Goal: Information Seeking & Learning: Learn about a topic

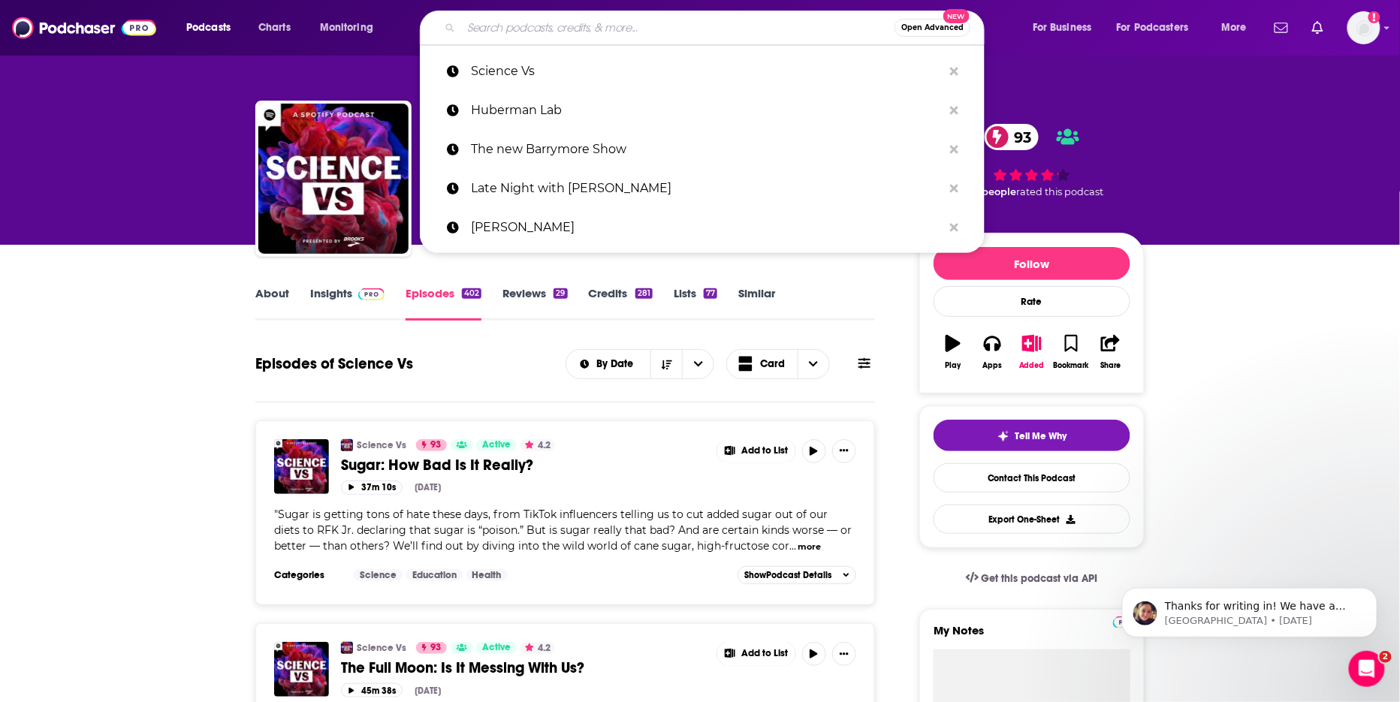
click at [715, 23] on input "Search podcasts, credits, & more..." at bounding box center [677, 28] width 433 height 24
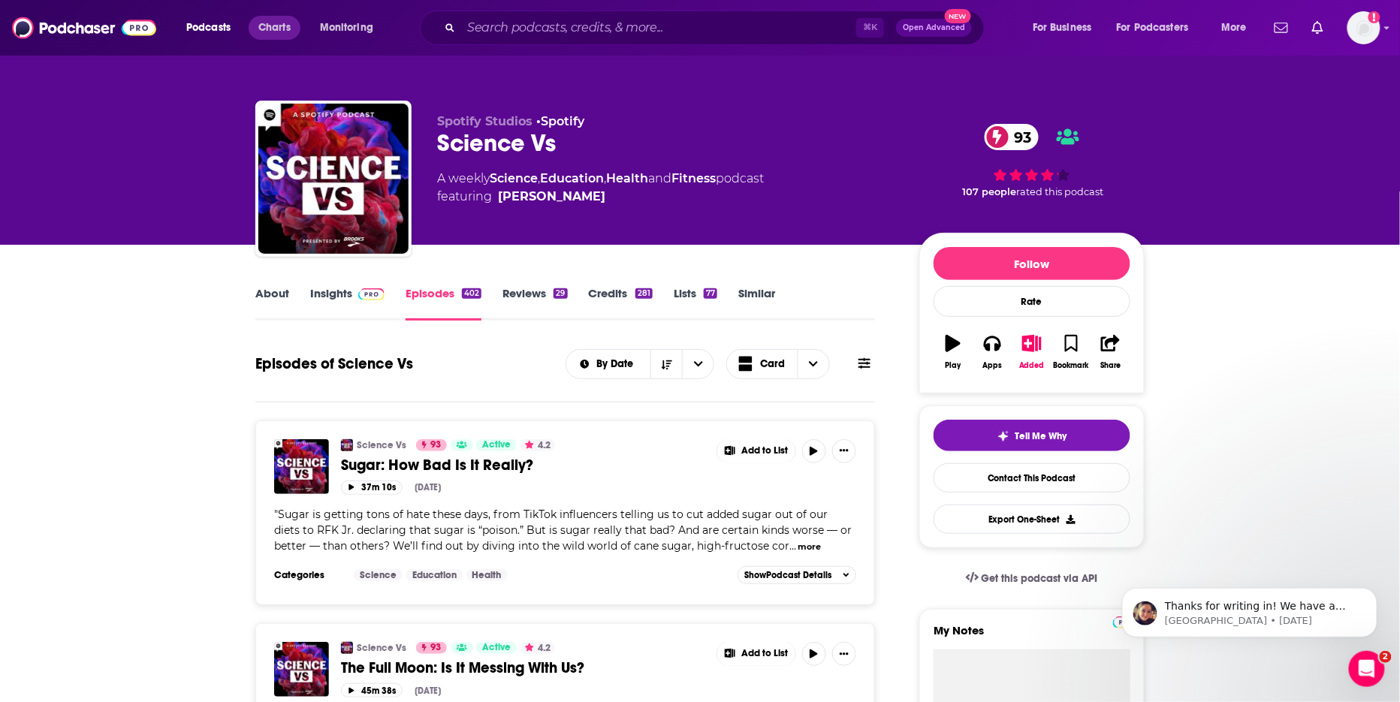
click at [283, 24] on span "Charts" at bounding box center [274, 27] width 32 height 21
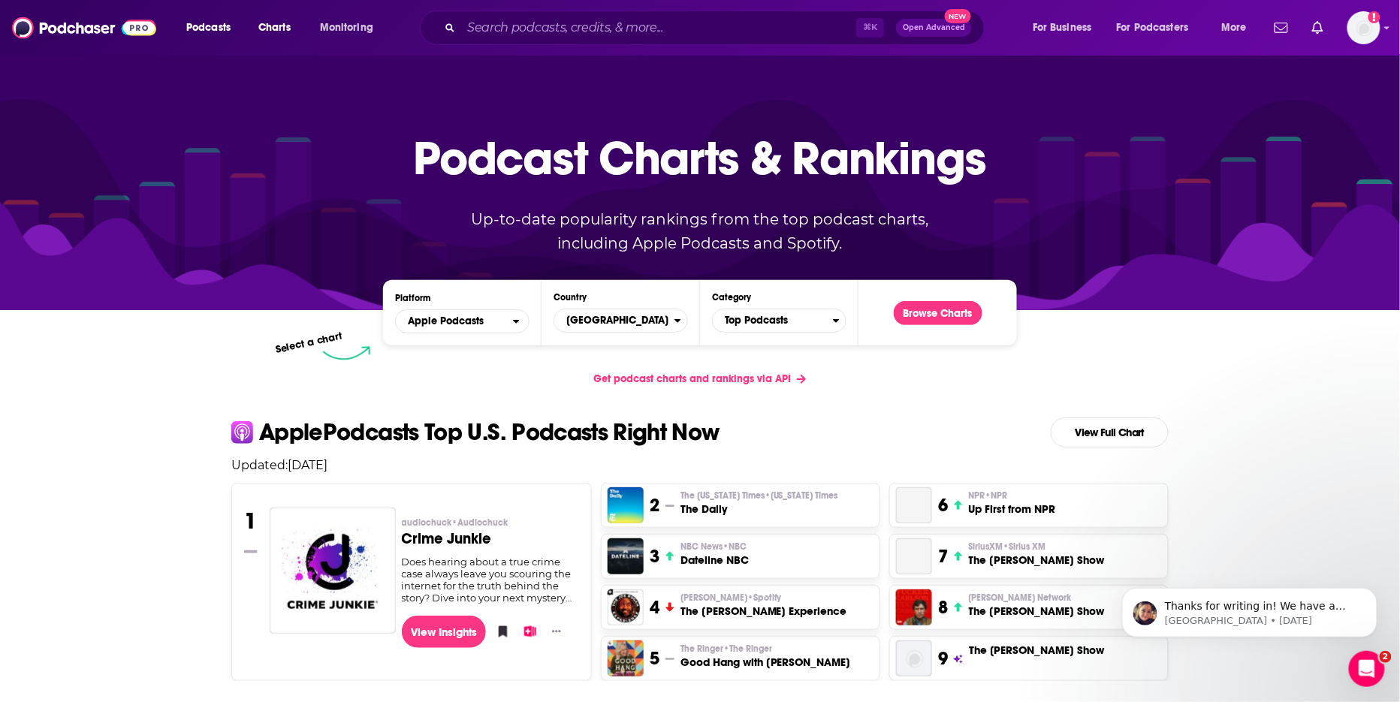
click at [1364, 29] on img "Logged in as rowan.sullivan" at bounding box center [1364, 27] width 33 height 33
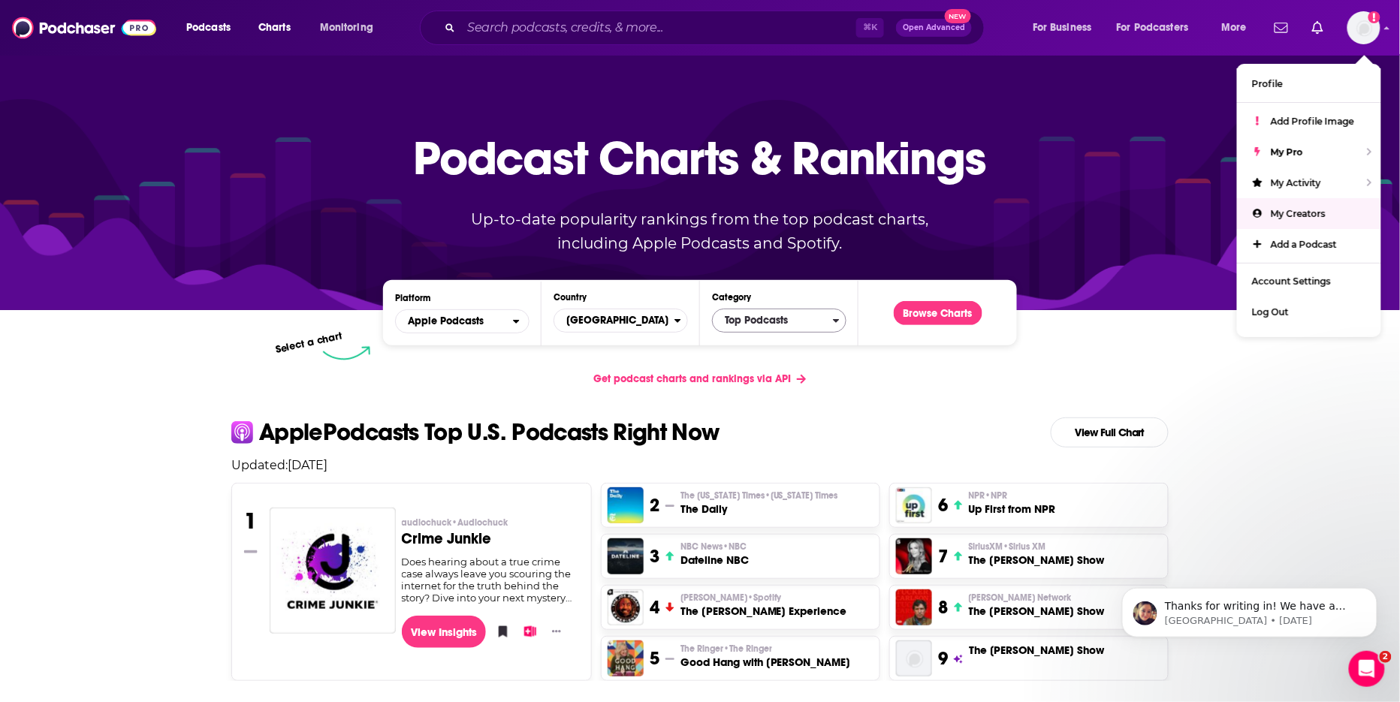
click at [735, 325] on span "Top Podcasts" at bounding box center [773, 321] width 120 height 26
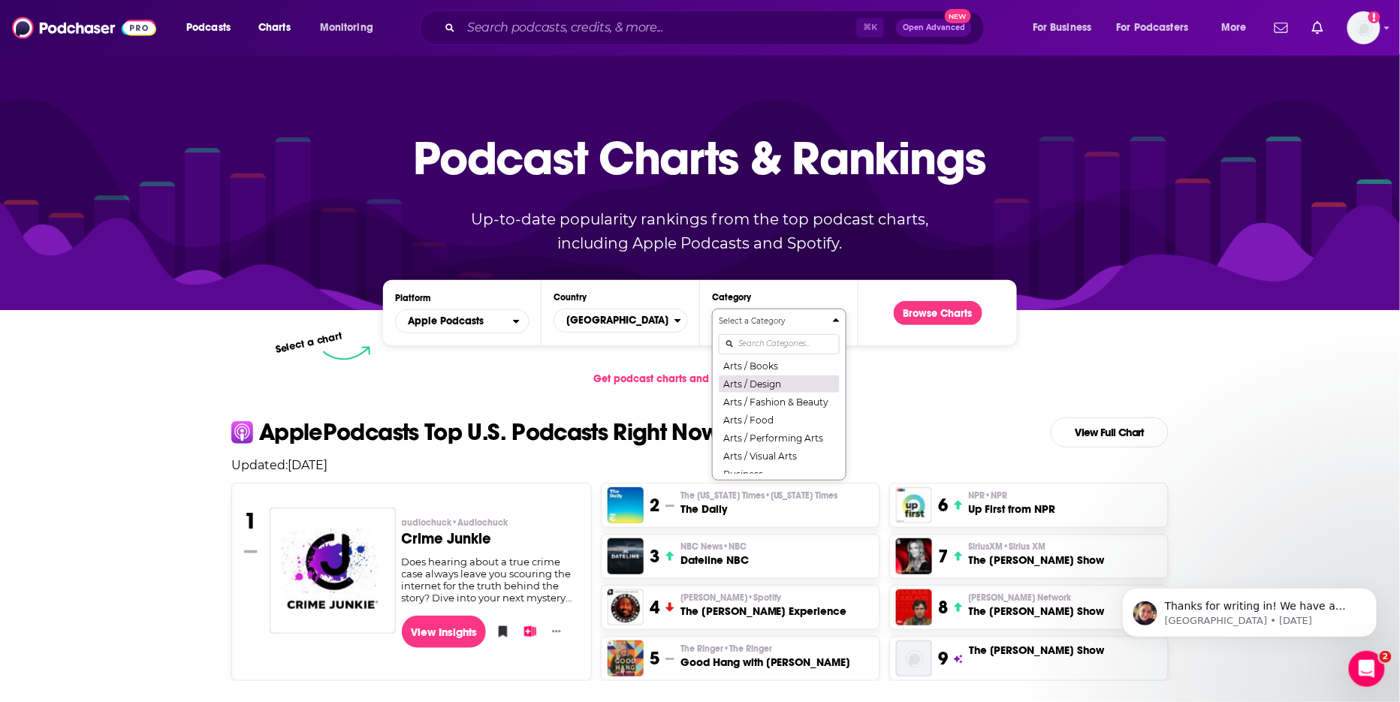
scroll to position [72, 0]
click at [781, 349] on input "Categories" at bounding box center [779, 344] width 121 height 20
type input "F"
type input "TV"
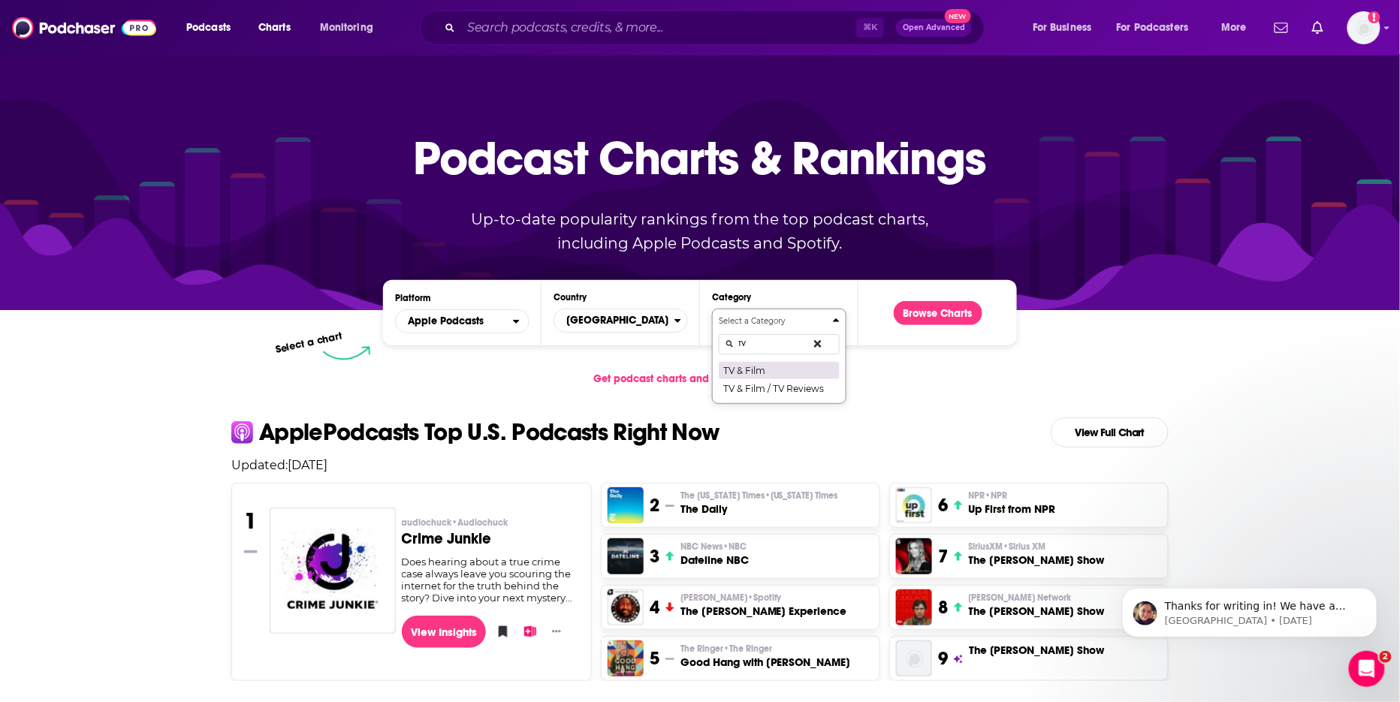
click at [782, 378] on button "TV & Film" at bounding box center [779, 370] width 121 height 18
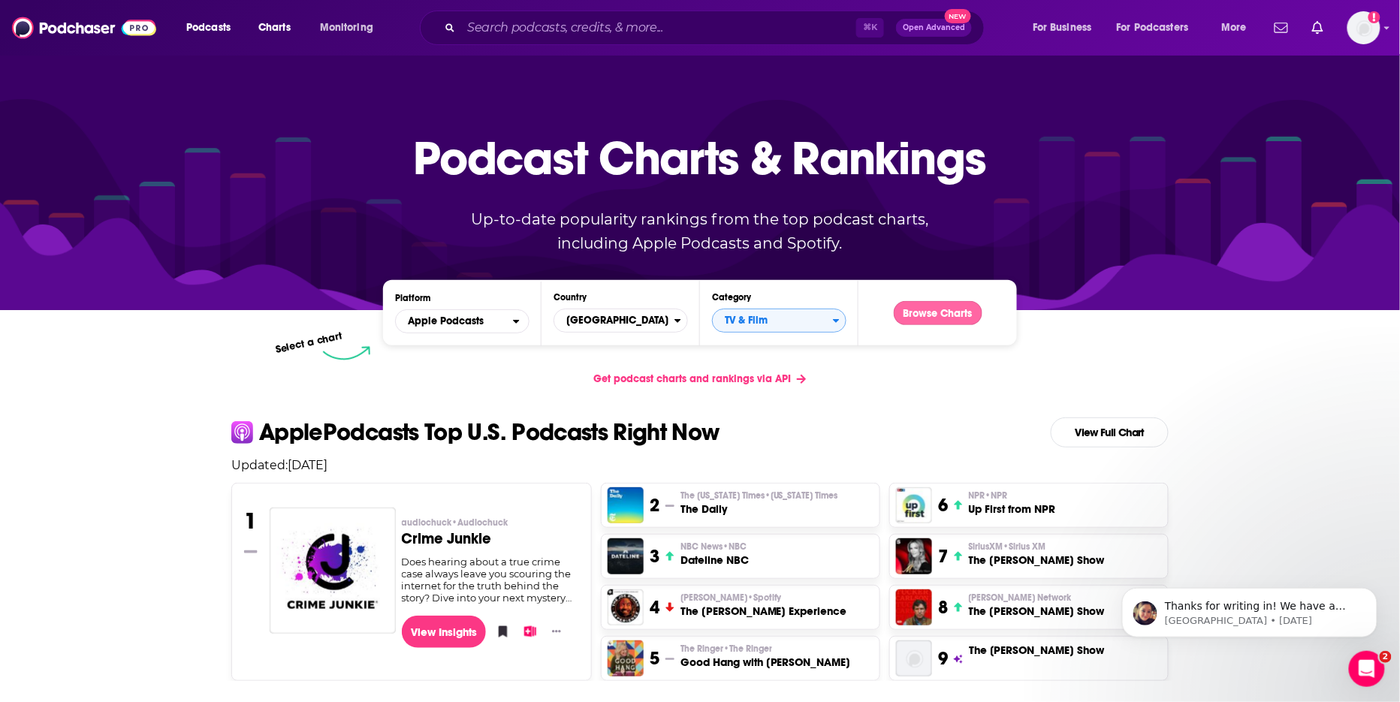
click at [934, 310] on button "Browse Charts" at bounding box center [938, 313] width 89 height 24
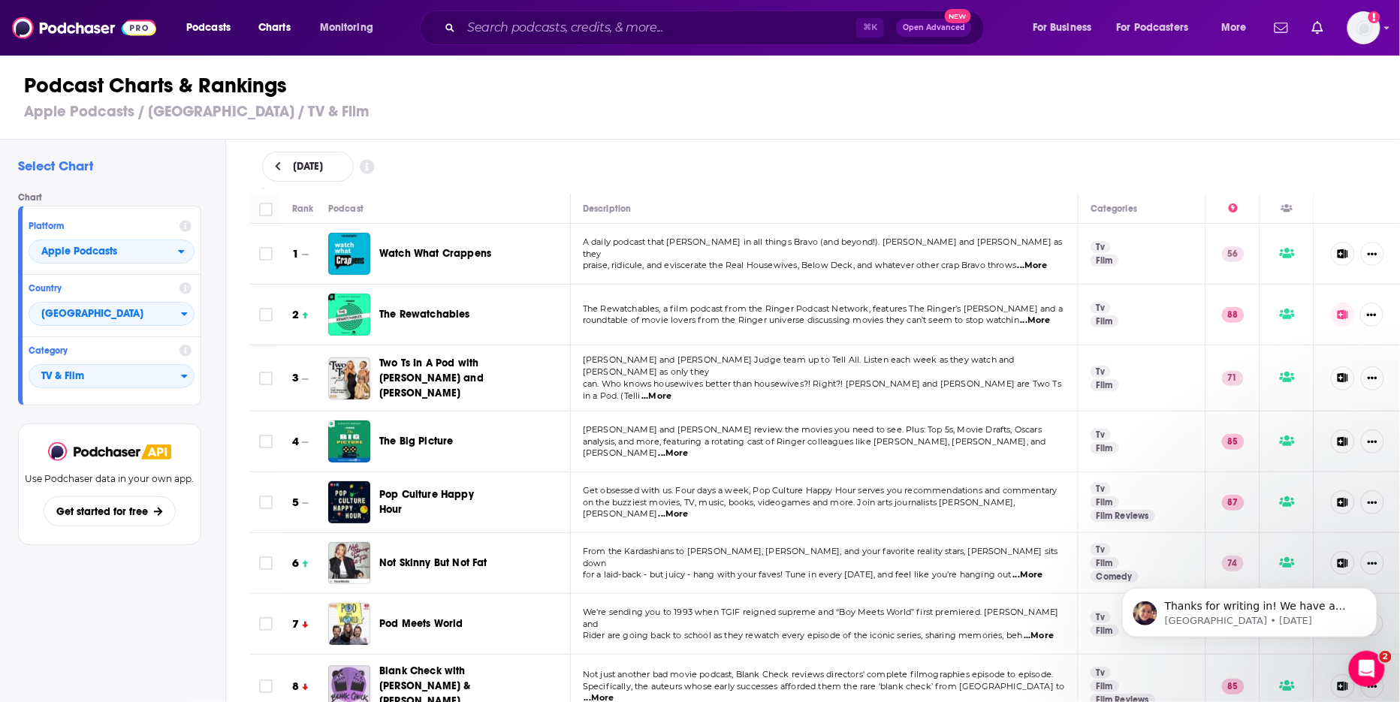
click at [197, 376] on div "Category TV & Film" at bounding box center [112, 368] width 178 height 62
click at [174, 374] on span "TV & Film" at bounding box center [105, 377] width 152 height 26
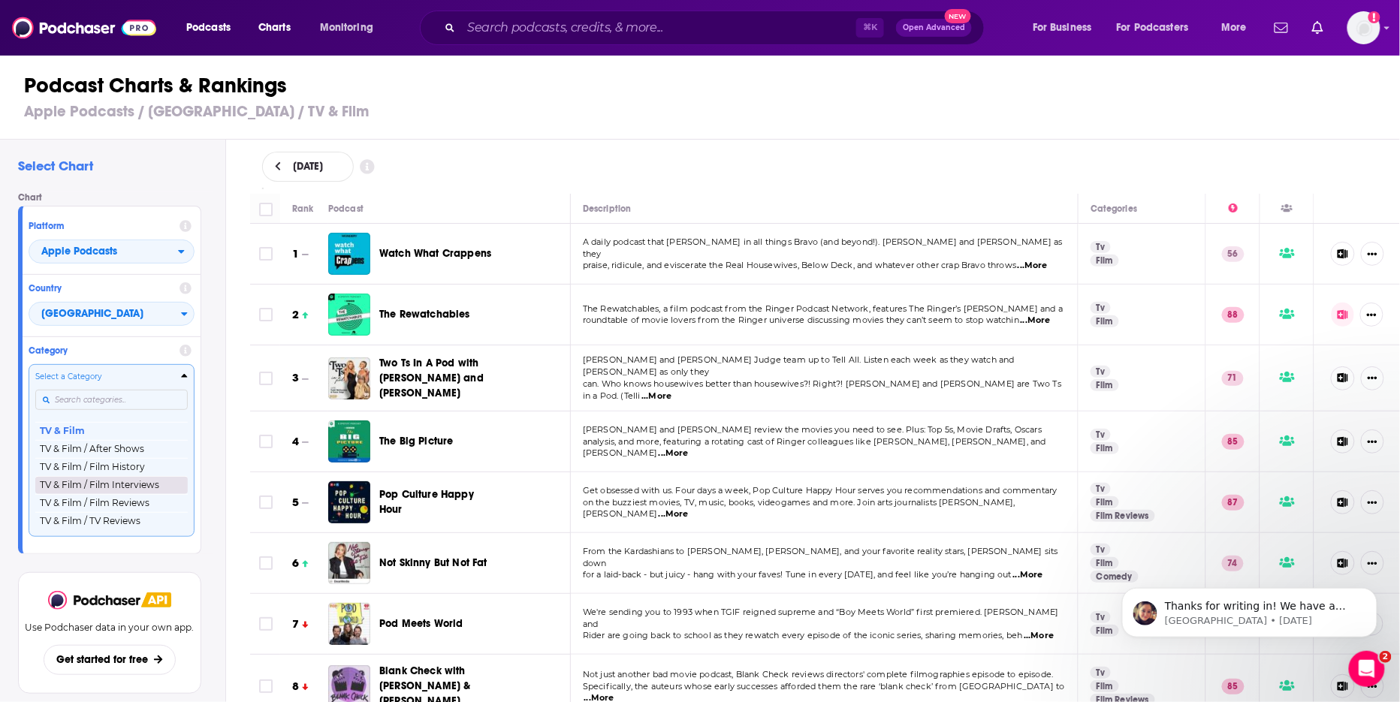
scroll to position [1935, 0]
click at [142, 509] on button "TV & Film / Film Reviews" at bounding box center [111, 503] width 153 height 18
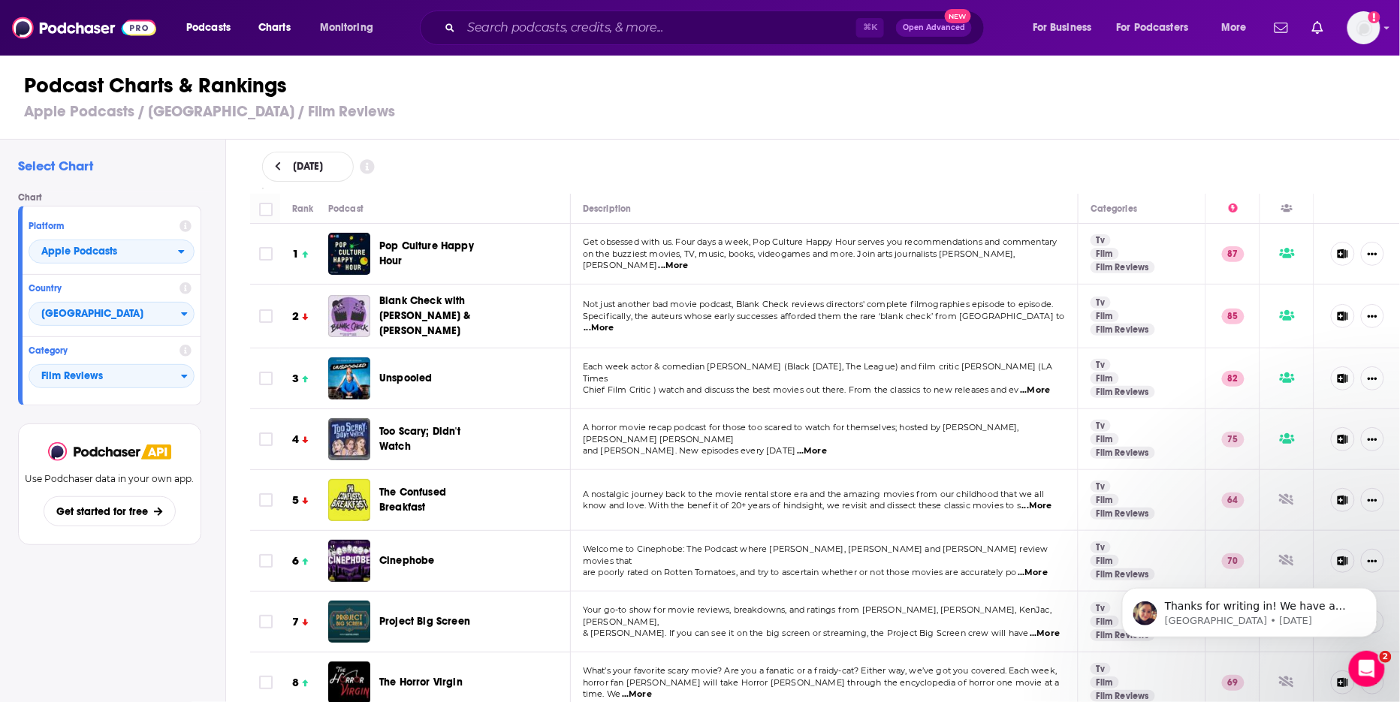
click at [593, 112] on h3 "Apple Podcasts / [GEOGRAPHIC_DATA] / Film Reviews" at bounding box center [706, 111] width 1365 height 19
click at [167, 243] on span "Apple Podcasts" at bounding box center [103, 253] width 149 height 26
click at [138, 301] on span "Spotify" at bounding box center [111, 297] width 146 height 9
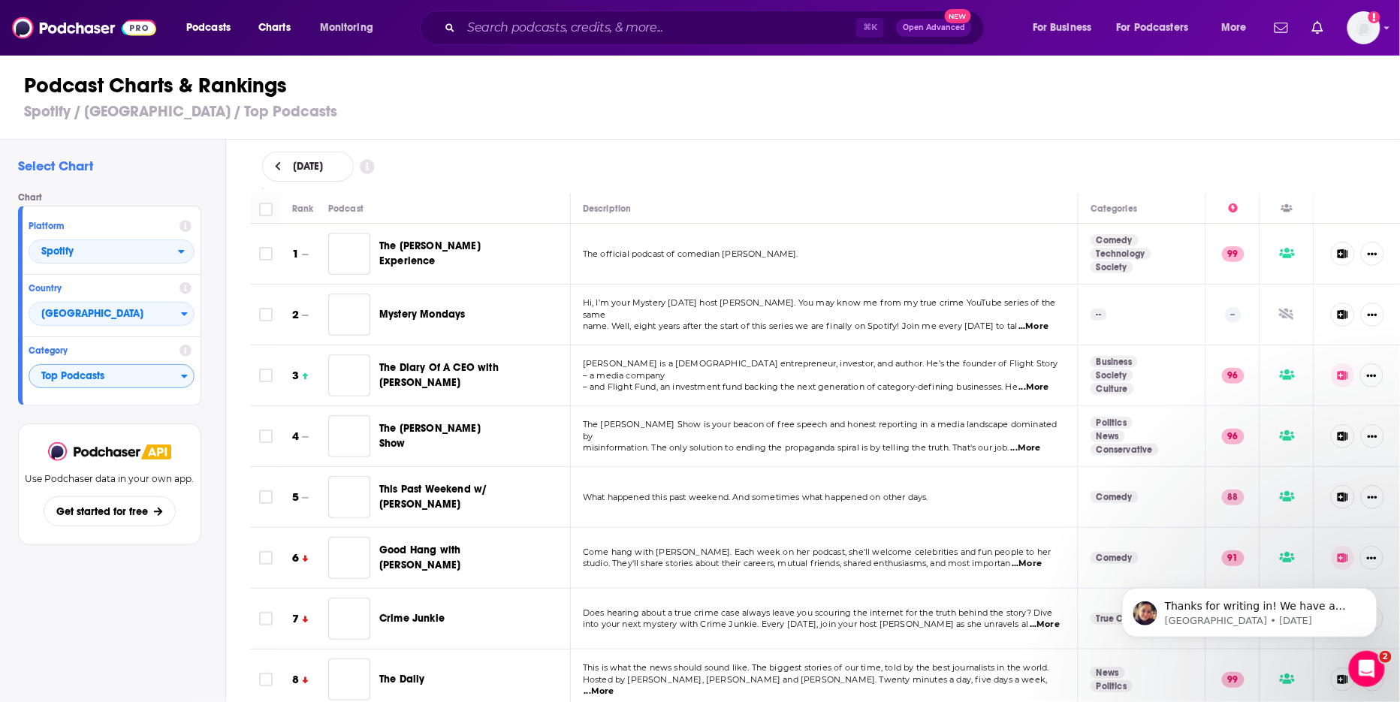
click at [168, 378] on span "Top Podcasts" at bounding box center [105, 377] width 152 height 26
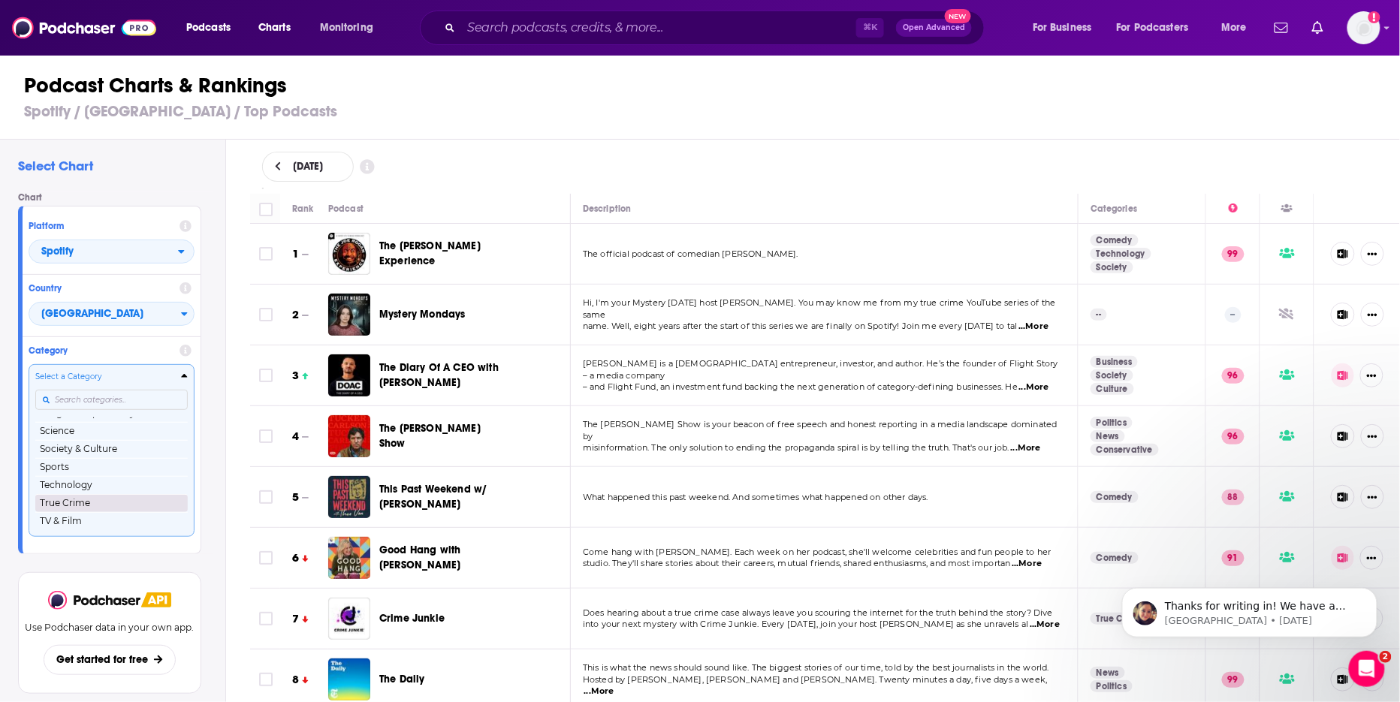
scroll to position [211, 0]
click at [117, 530] on button "TV & Film" at bounding box center [111, 522] width 153 height 18
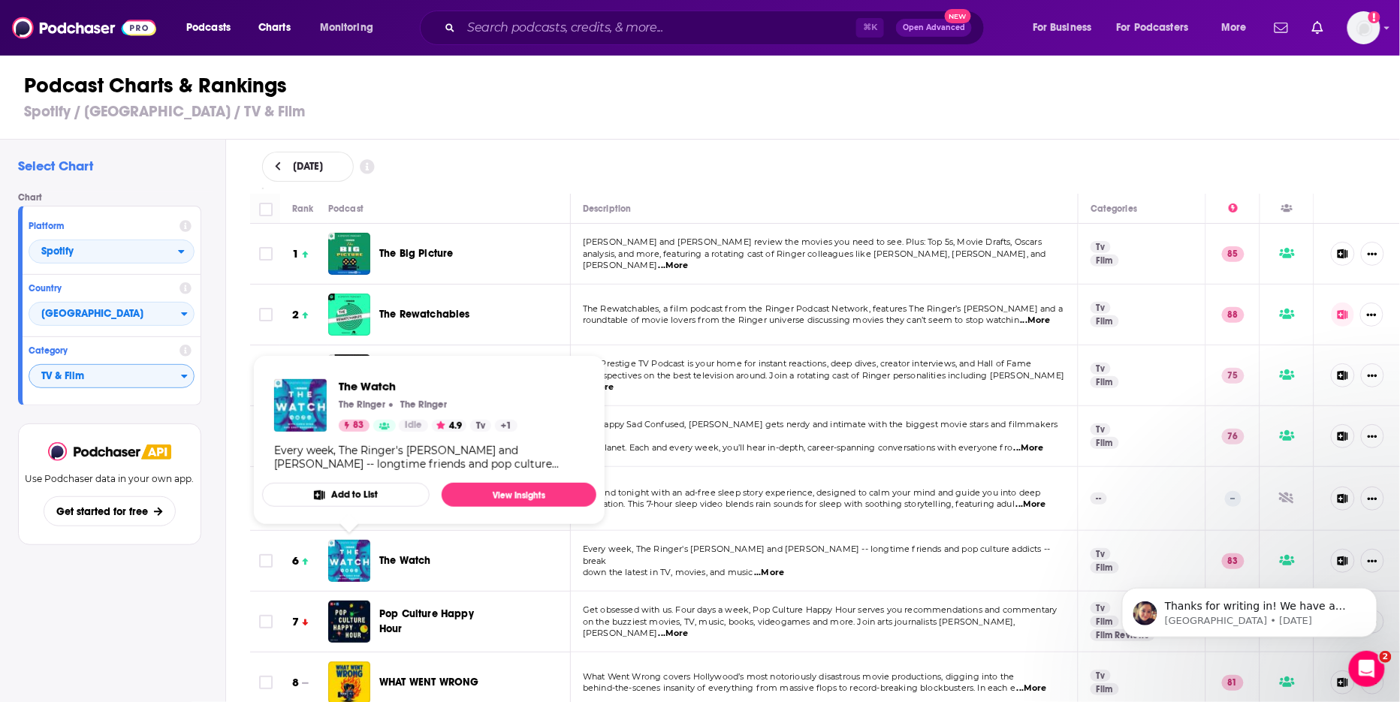
click at [341, 563] on img "The Watch" at bounding box center [349, 561] width 42 height 42
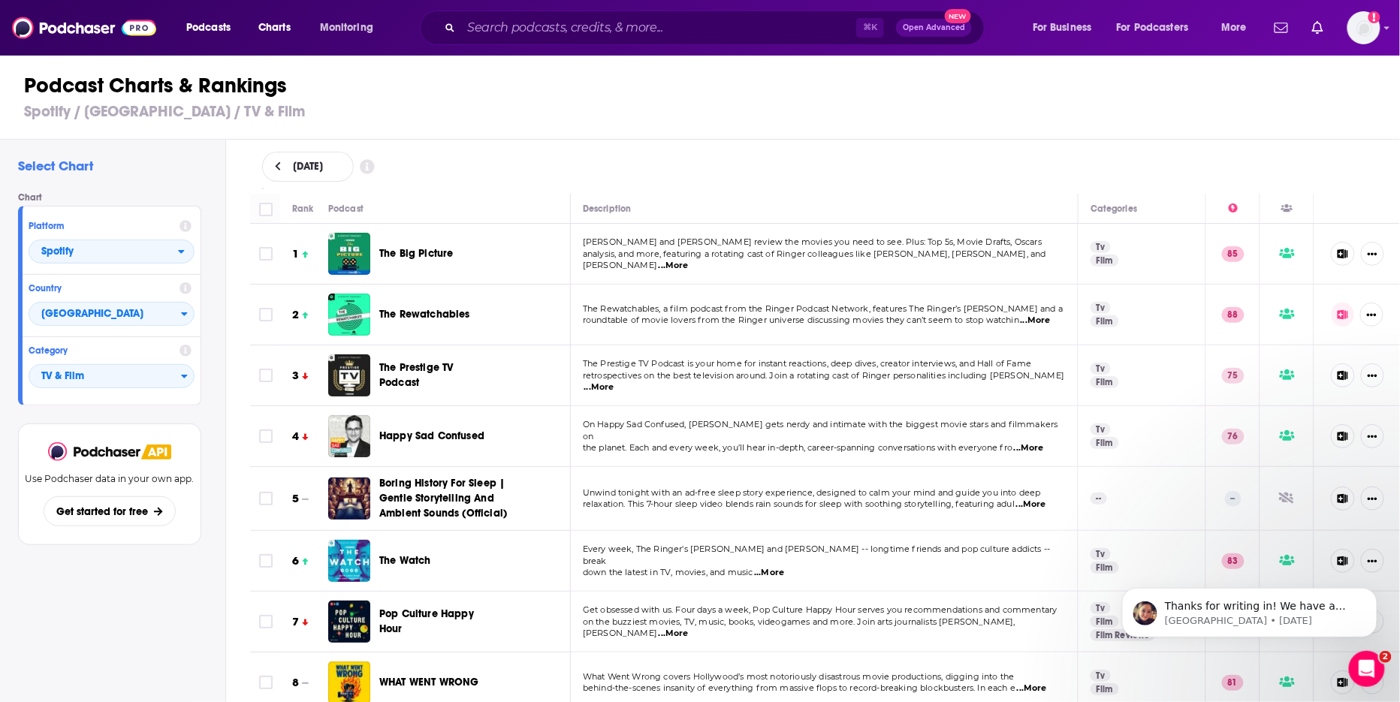
click at [352, 246] on img "The Big Picture" at bounding box center [349, 254] width 42 height 42
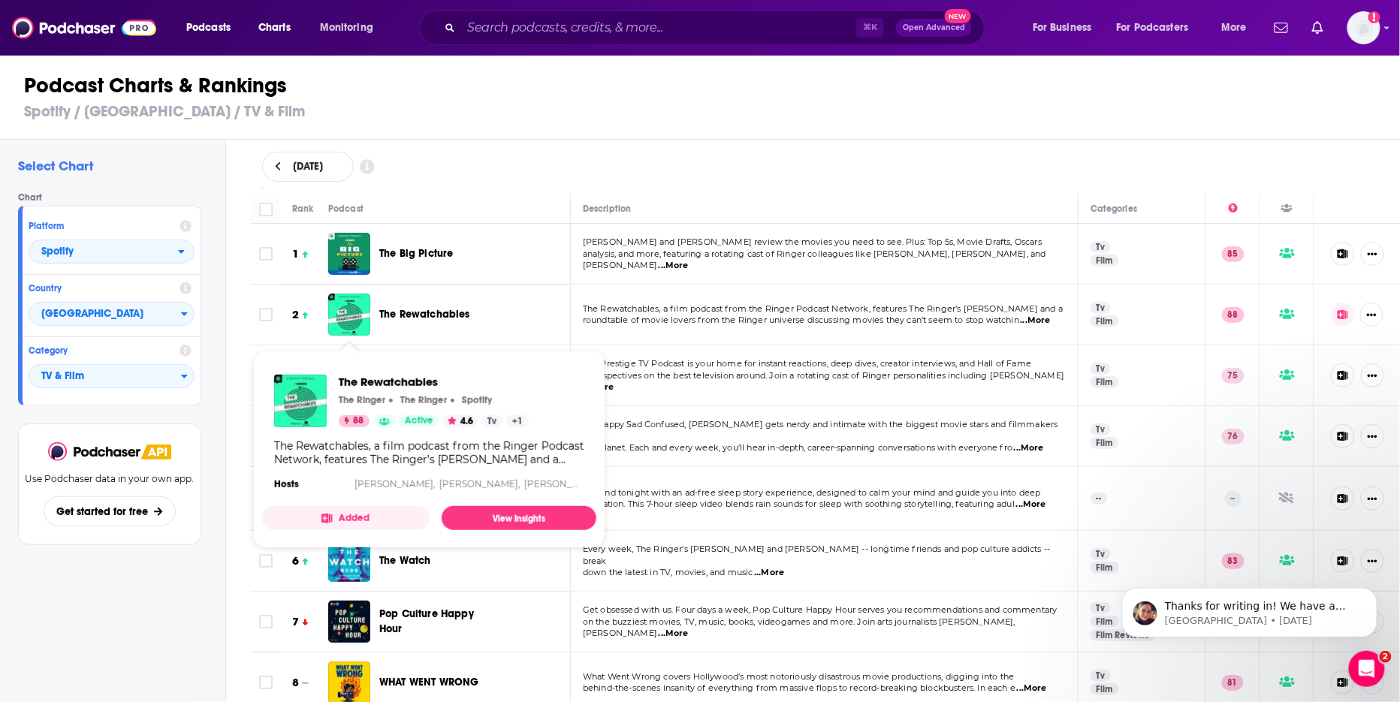
click at [357, 322] on img "The Rewatchables" at bounding box center [349, 315] width 42 height 42
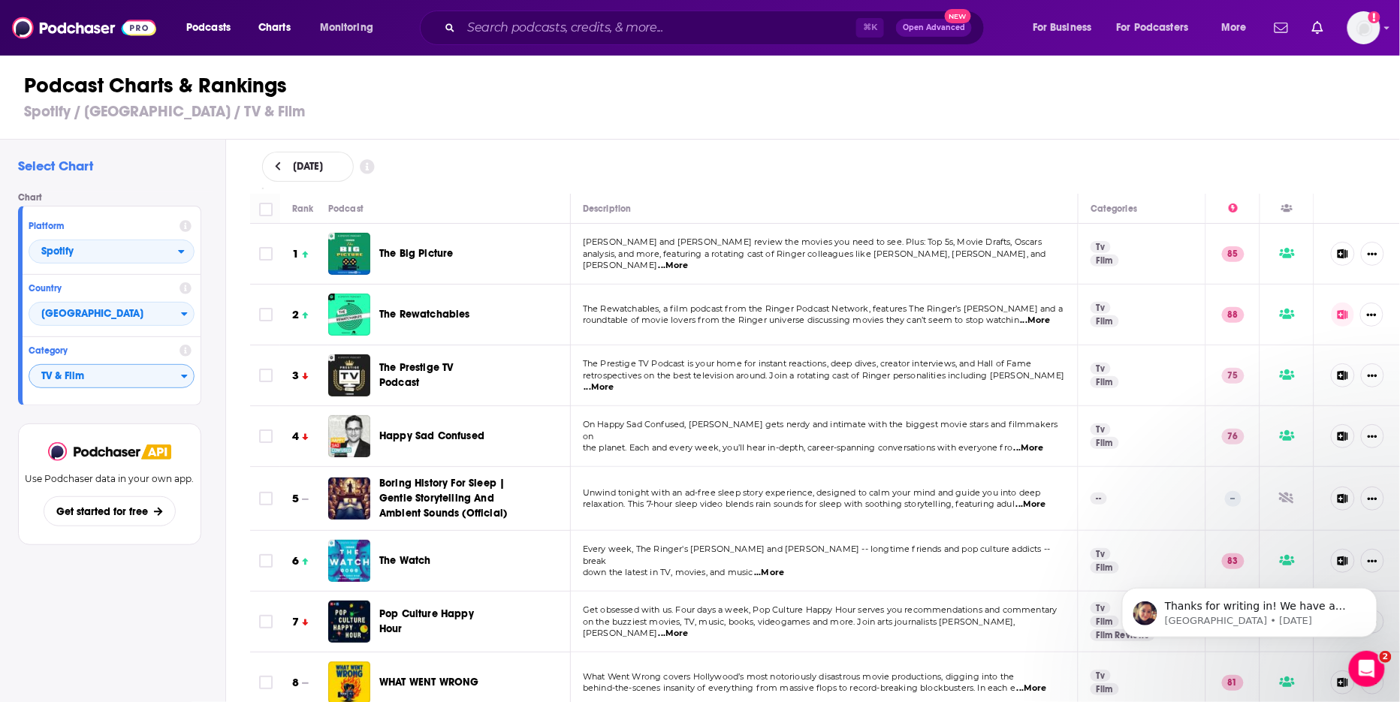
click at [146, 384] on span "TV & Film" at bounding box center [105, 377] width 152 height 26
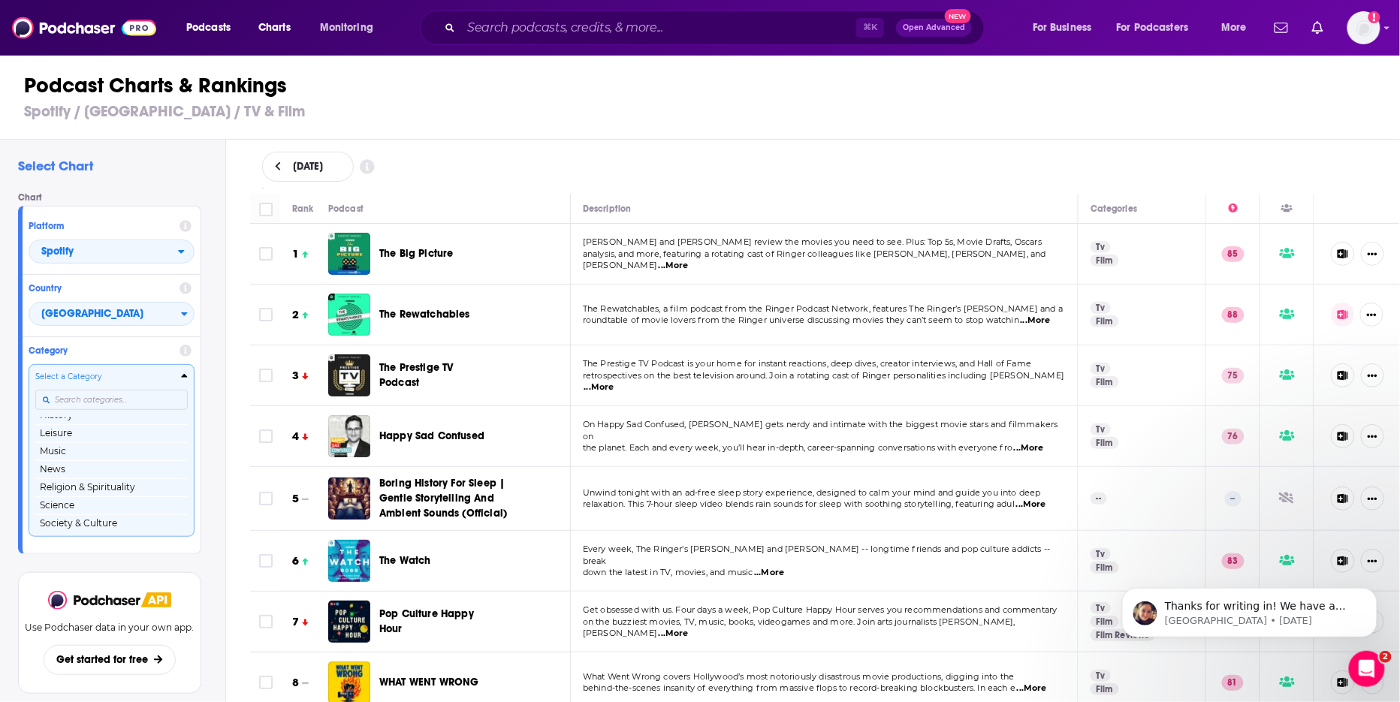
scroll to position [118, 0]
click at [122, 473] on button "Music" at bounding box center [111, 471] width 153 height 18
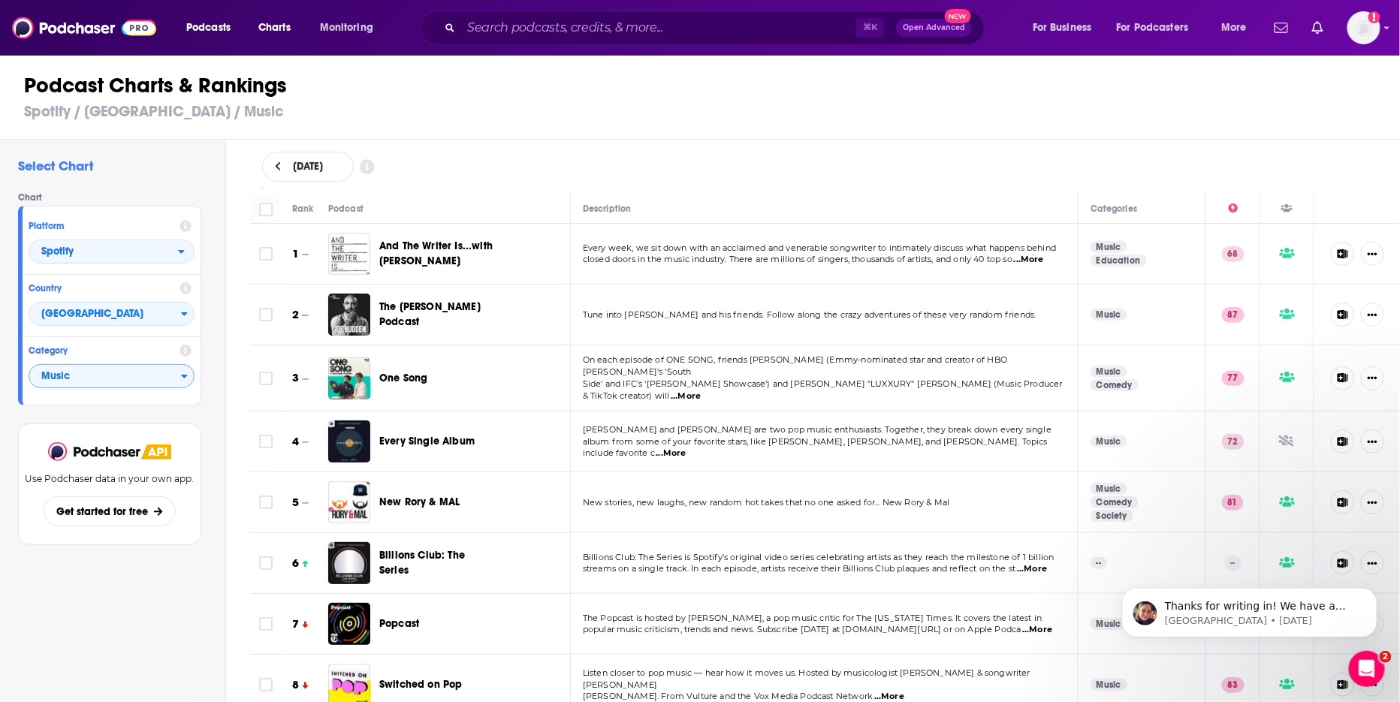
click at [662, 261] on span "closed doors in the music industry. There are millions of singers, thousands of…" at bounding box center [798, 259] width 430 height 11
click at [1043, 261] on span "...More" at bounding box center [1029, 260] width 30 height 12
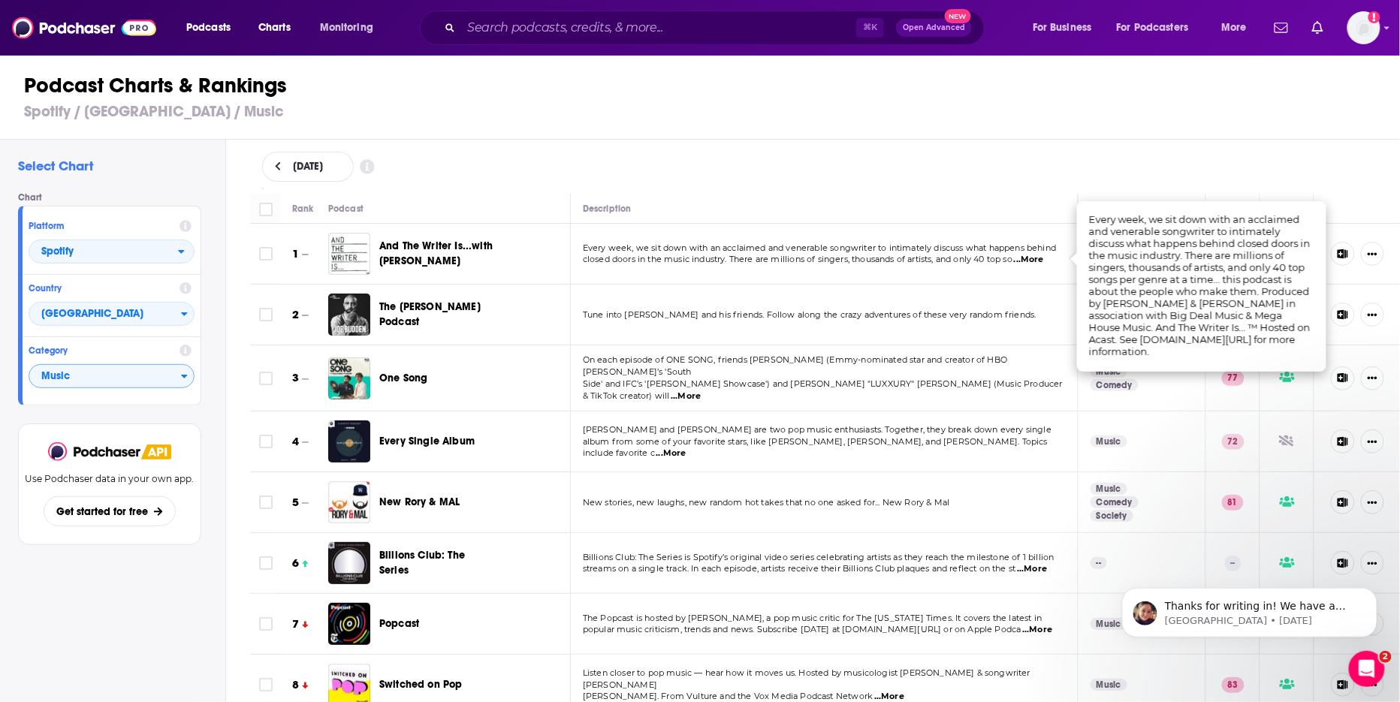
click at [711, 297] on td "Tune into [PERSON_NAME] and his friends. Follow along the crazy adventures of t…" at bounding box center [825, 315] width 508 height 61
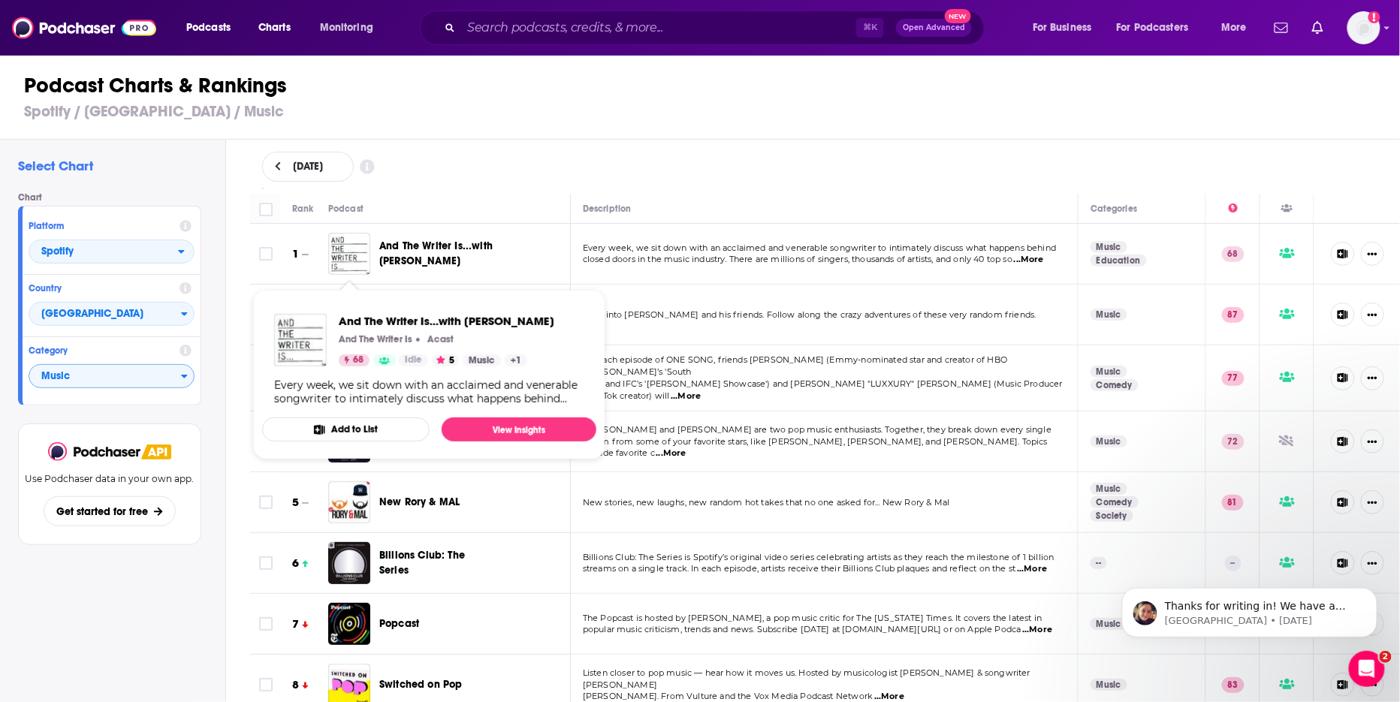
click at [341, 258] on img "And The Writer Is...with Ross Golan" at bounding box center [349, 254] width 42 height 42
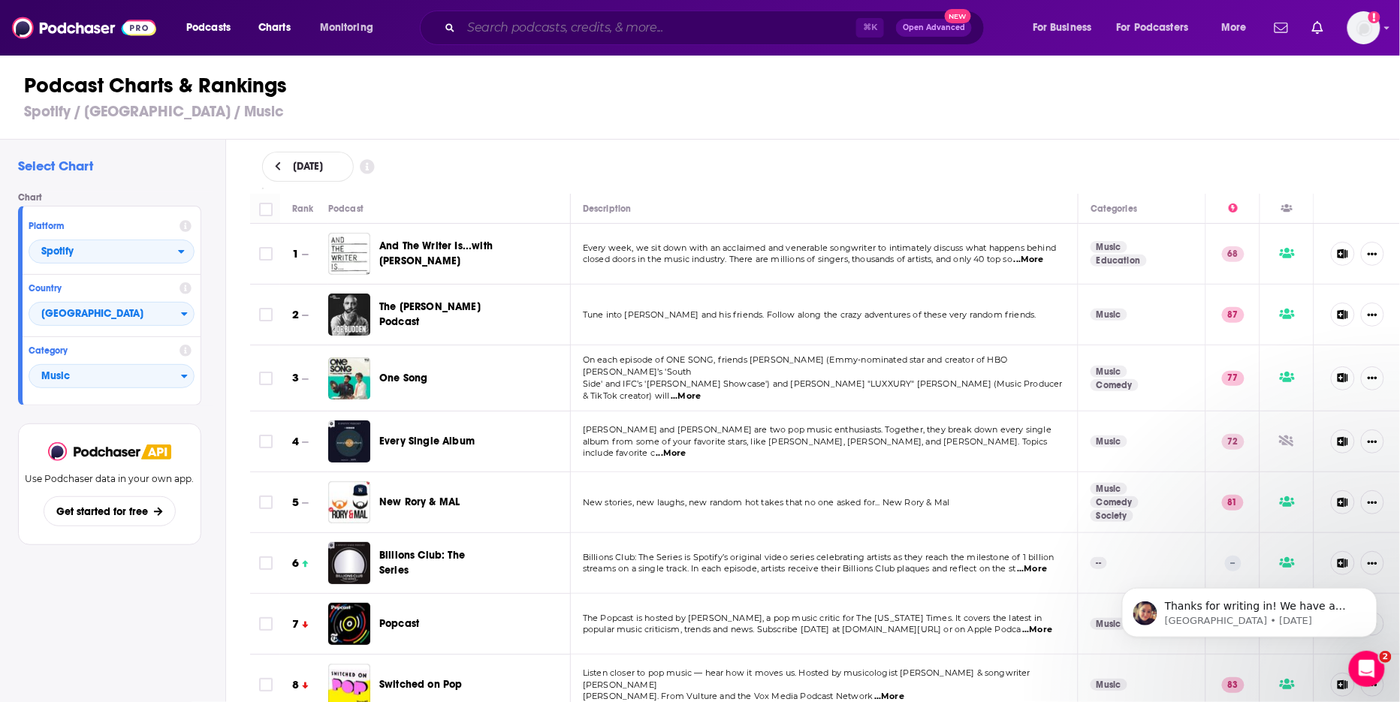
click at [558, 26] on input "Search podcasts, credits, & more..." at bounding box center [658, 28] width 395 height 24
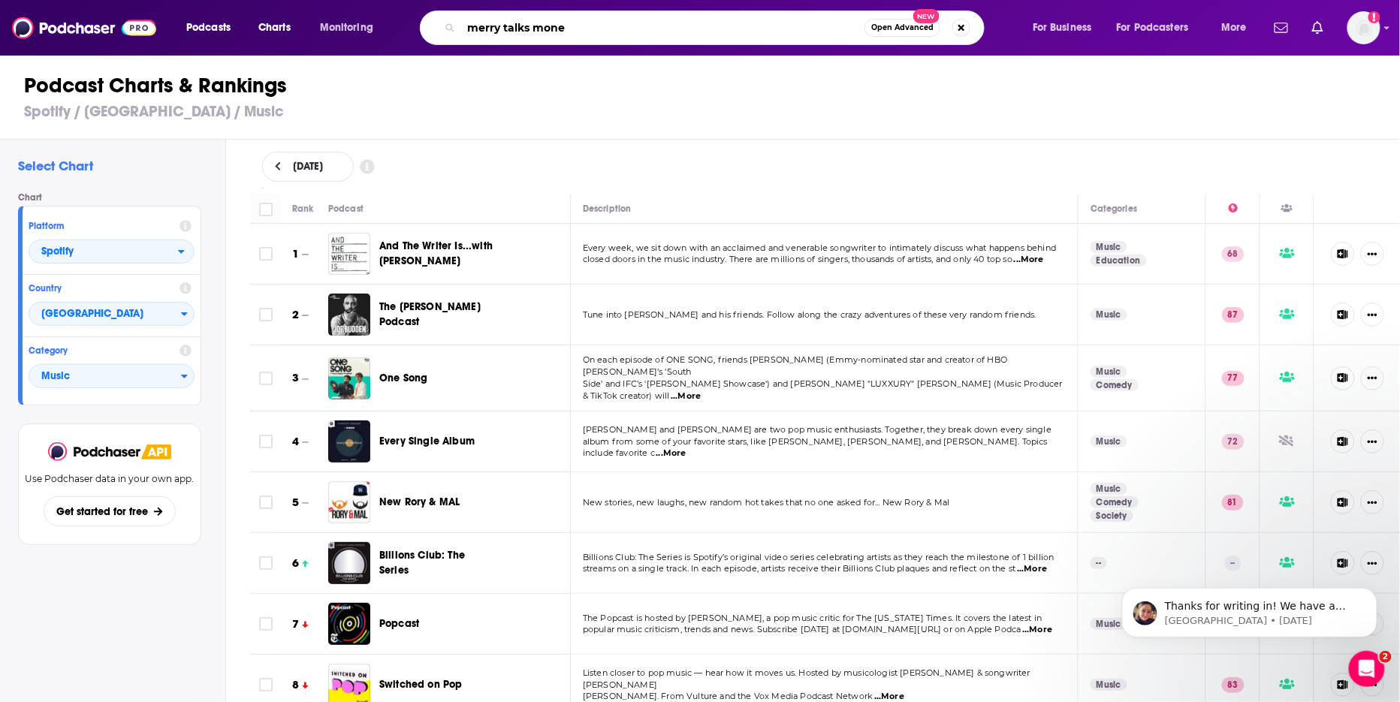
type input "merry talks money"
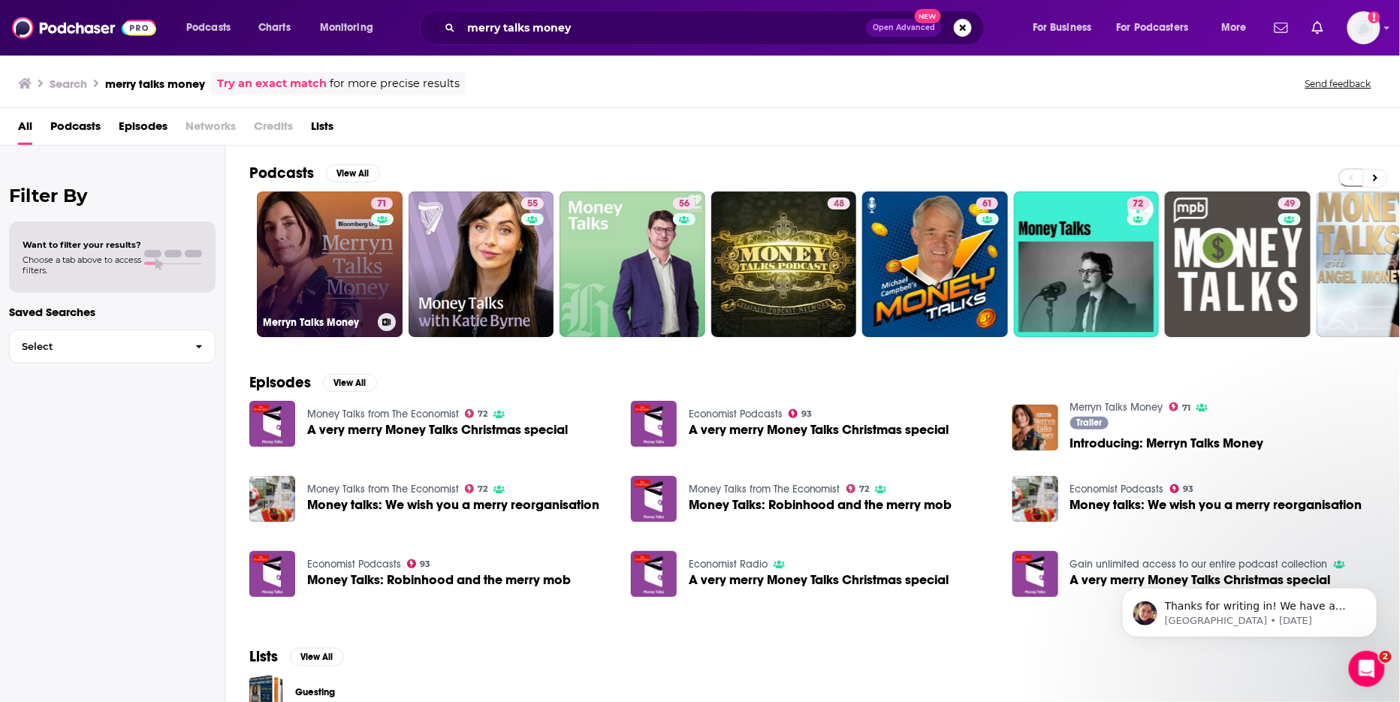
click at [319, 252] on link "71 Merryn Talks Money" at bounding box center [330, 265] width 146 height 146
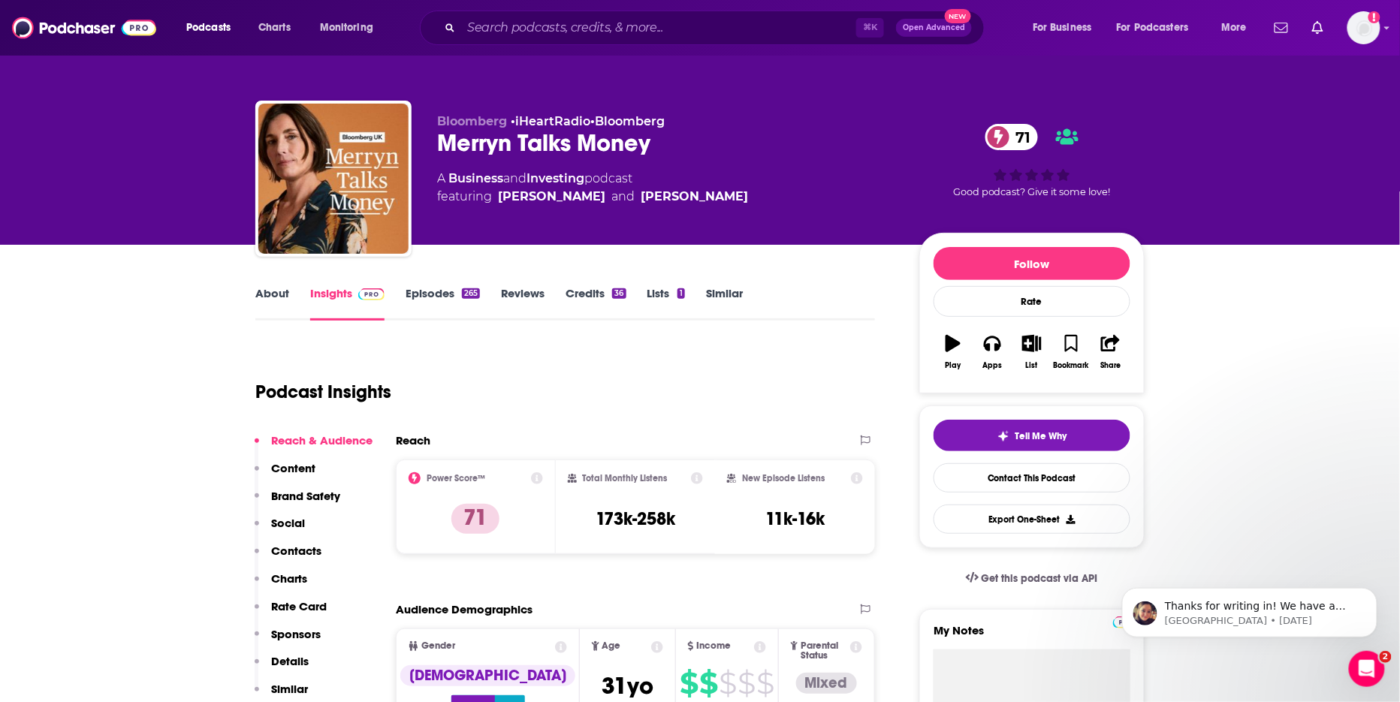
click at [258, 294] on link "About" at bounding box center [272, 303] width 34 height 35
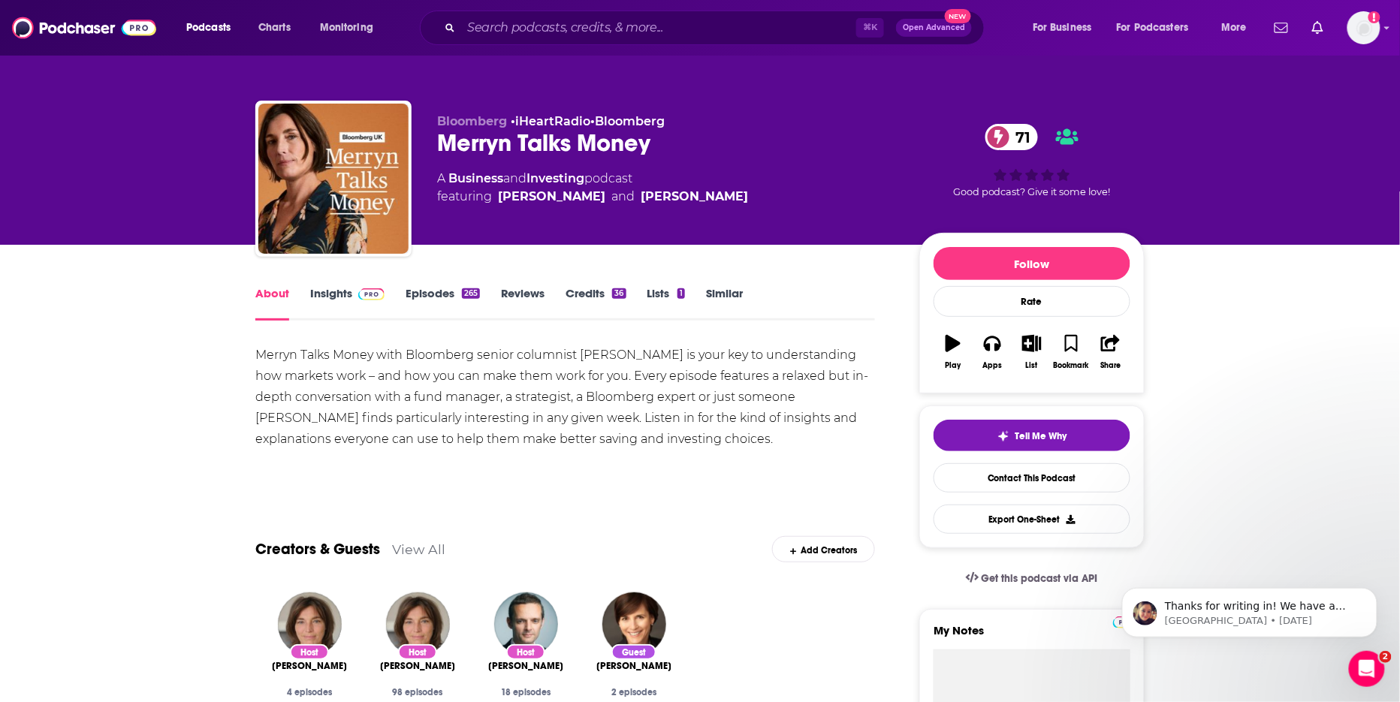
click at [332, 287] on link "Insights" at bounding box center [347, 303] width 74 height 35
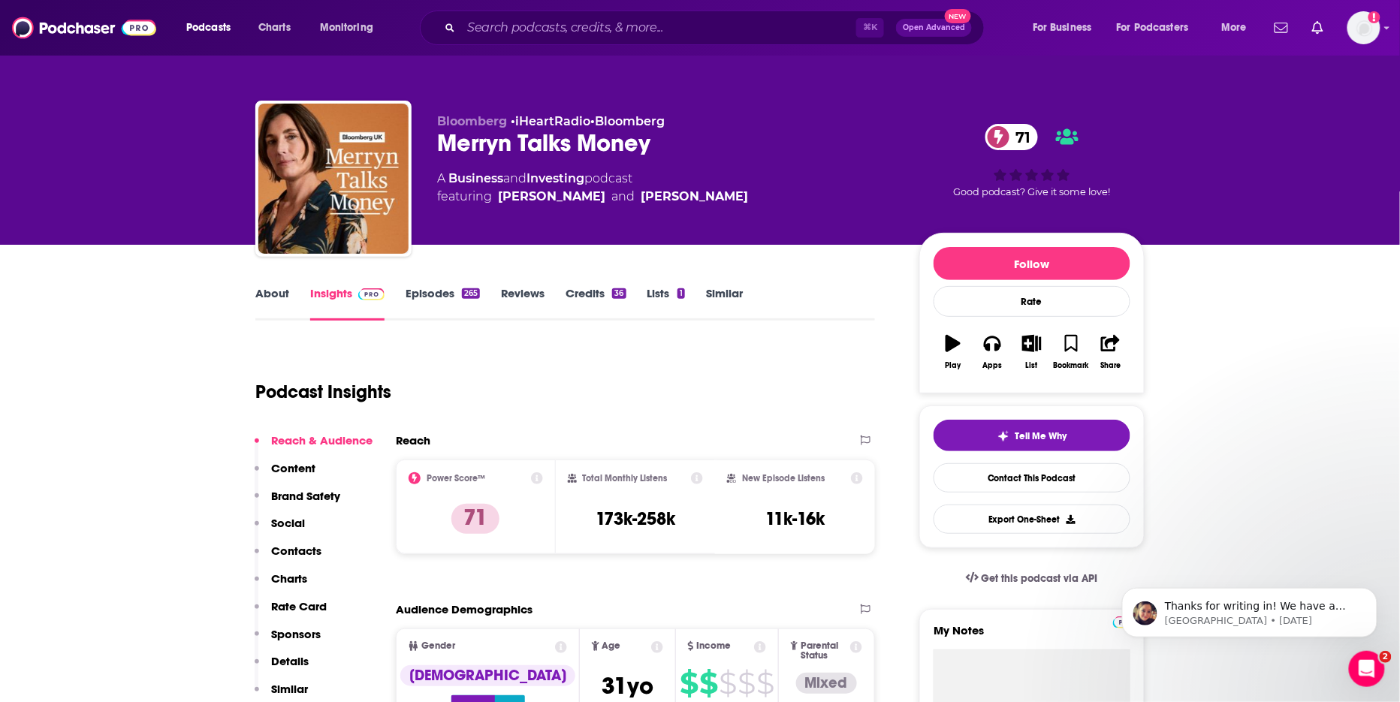
click at [439, 291] on link "Episodes 265" at bounding box center [443, 303] width 74 height 35
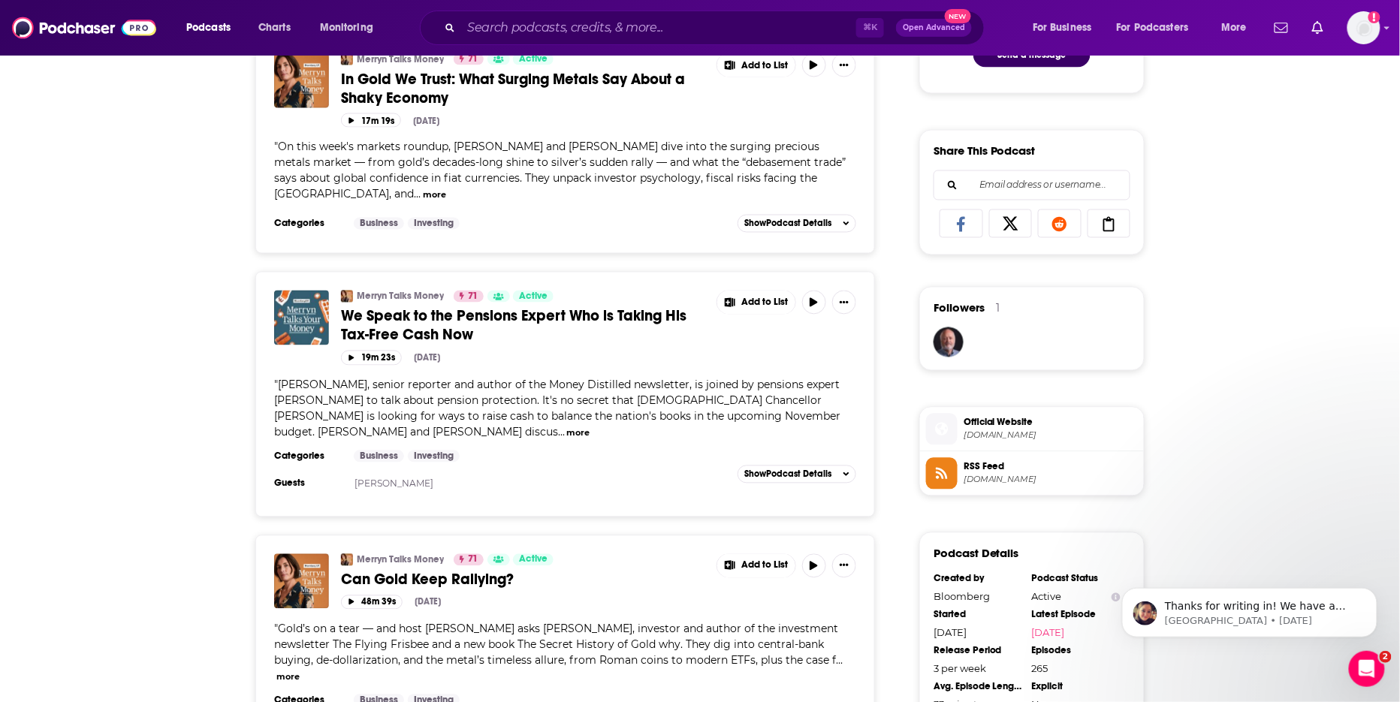
scroll to position [879, 0]
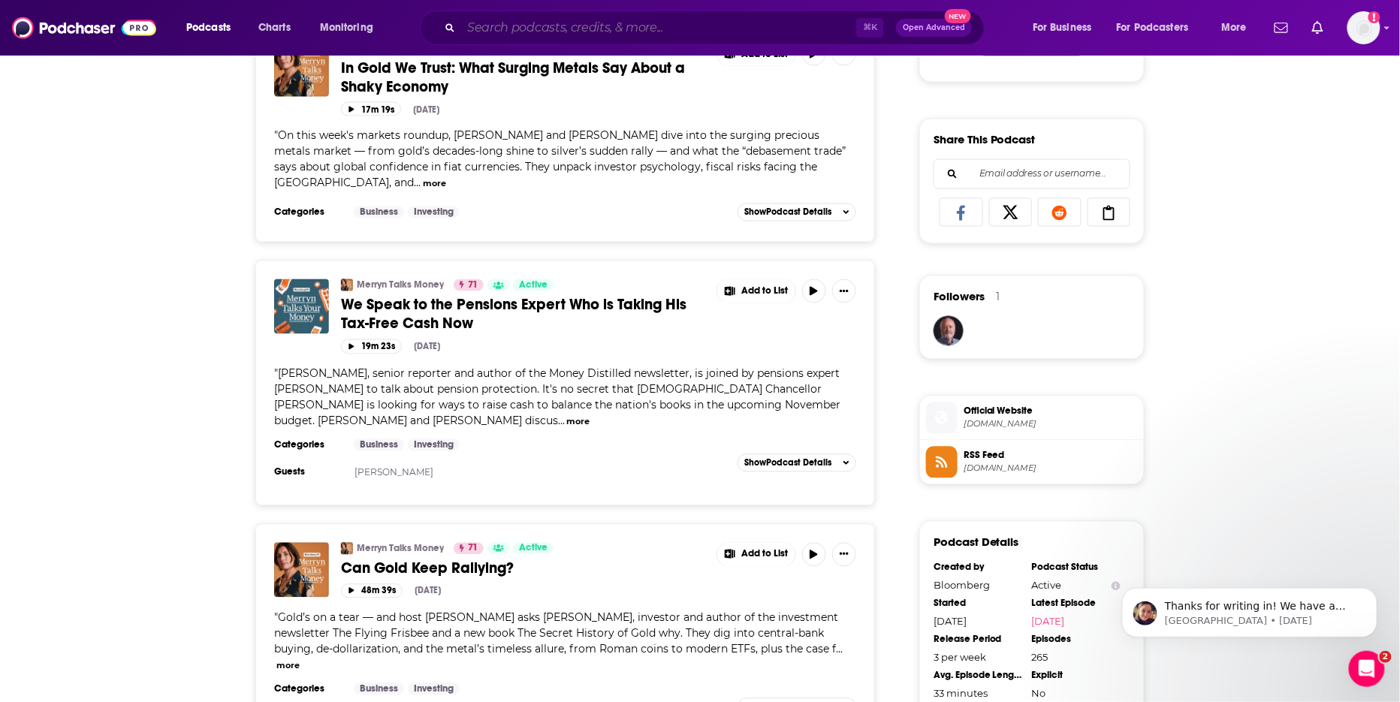
click at [474, 38] on input "Search podcasts, credits, & more..." at bounding box center [658, 28] width 395 height 24
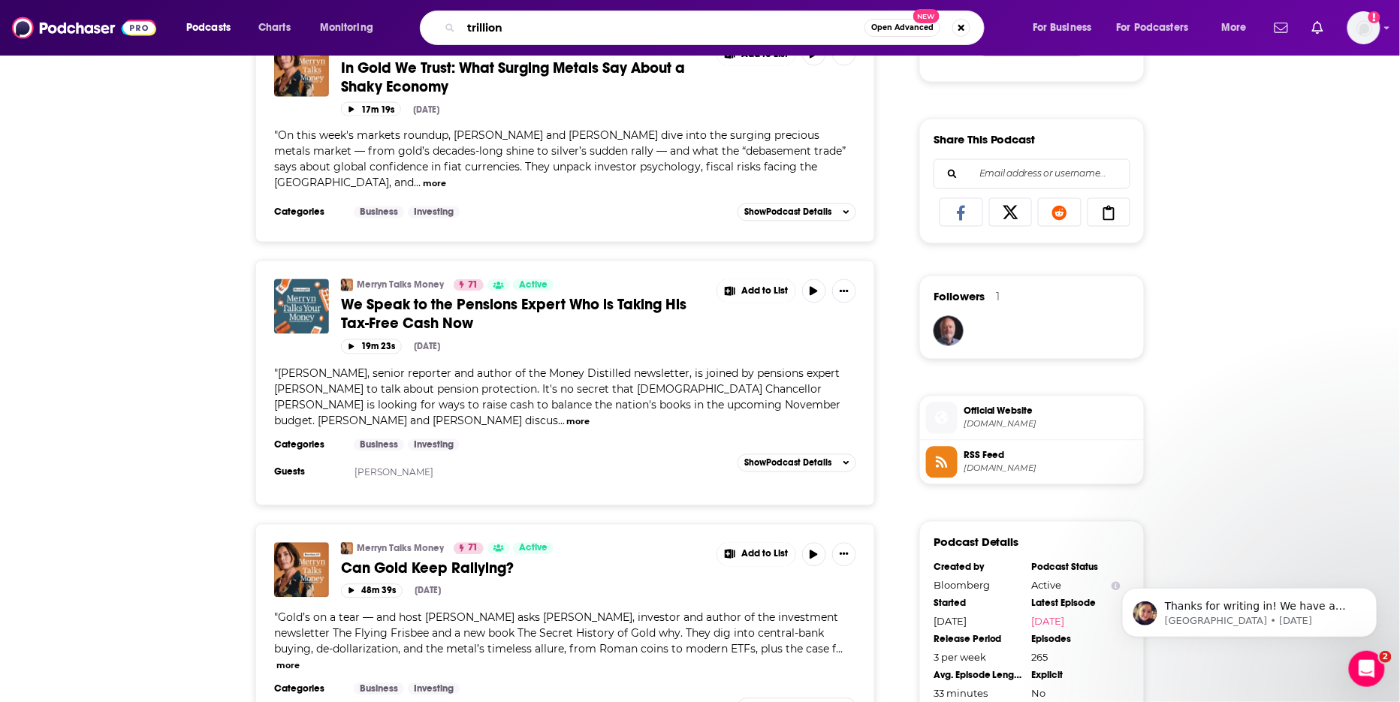
type input "trillions"
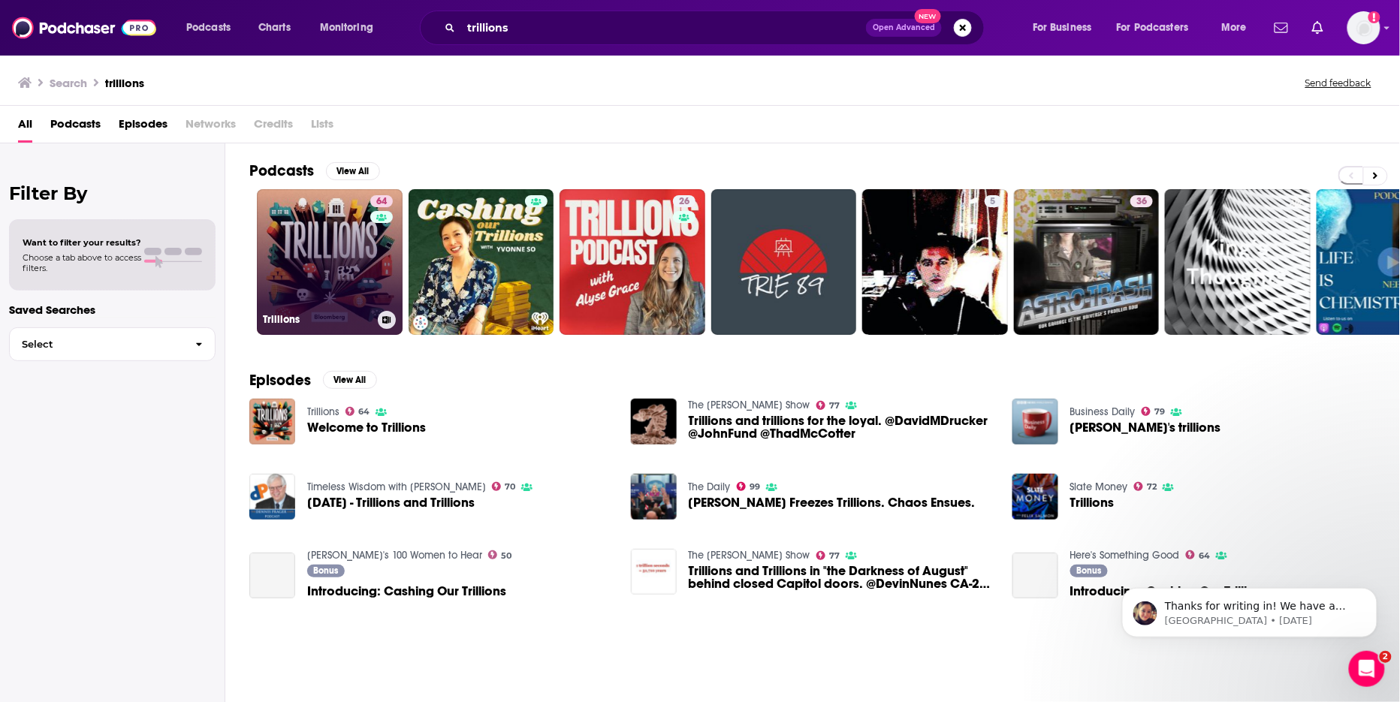
click at [312, 249] on link "64 Trillions" at bounding box center [330, 262] width 146 height 146
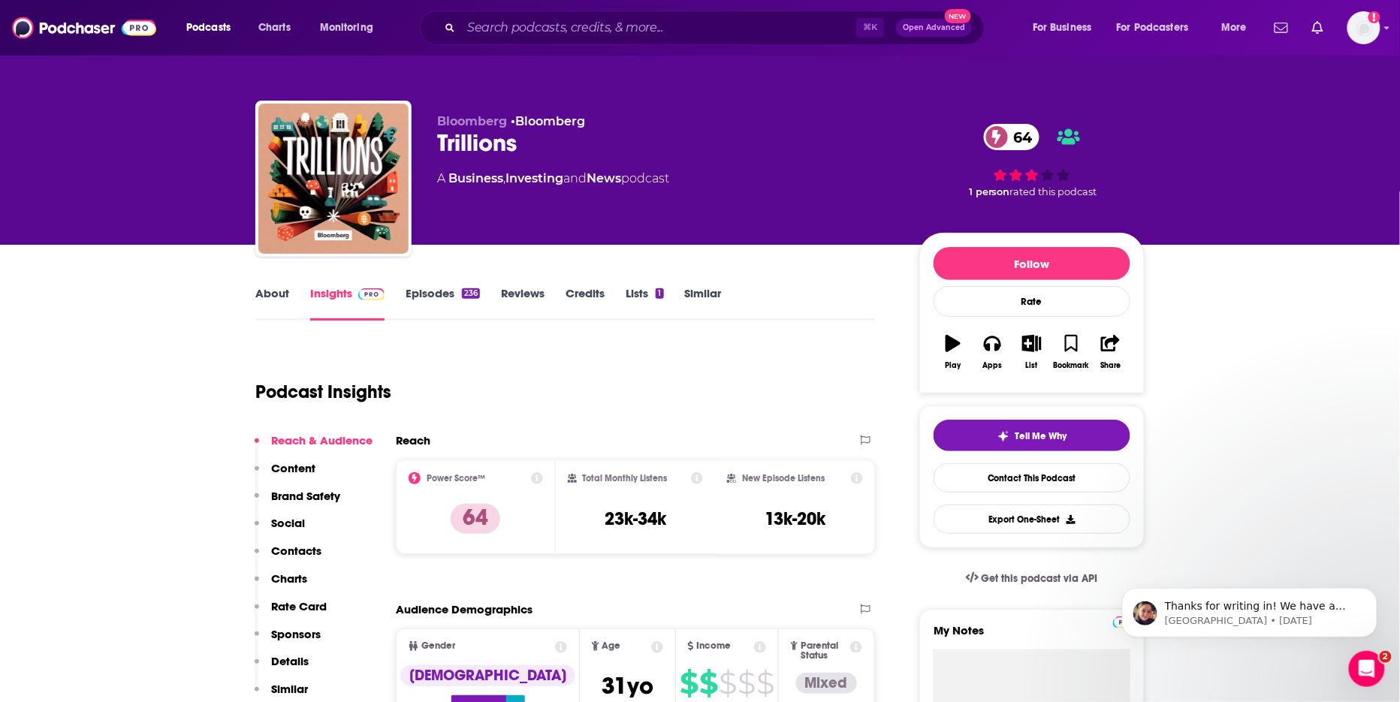
click at [256, 298] on link "About" at bounding box center [272, 303] width 34 height 35
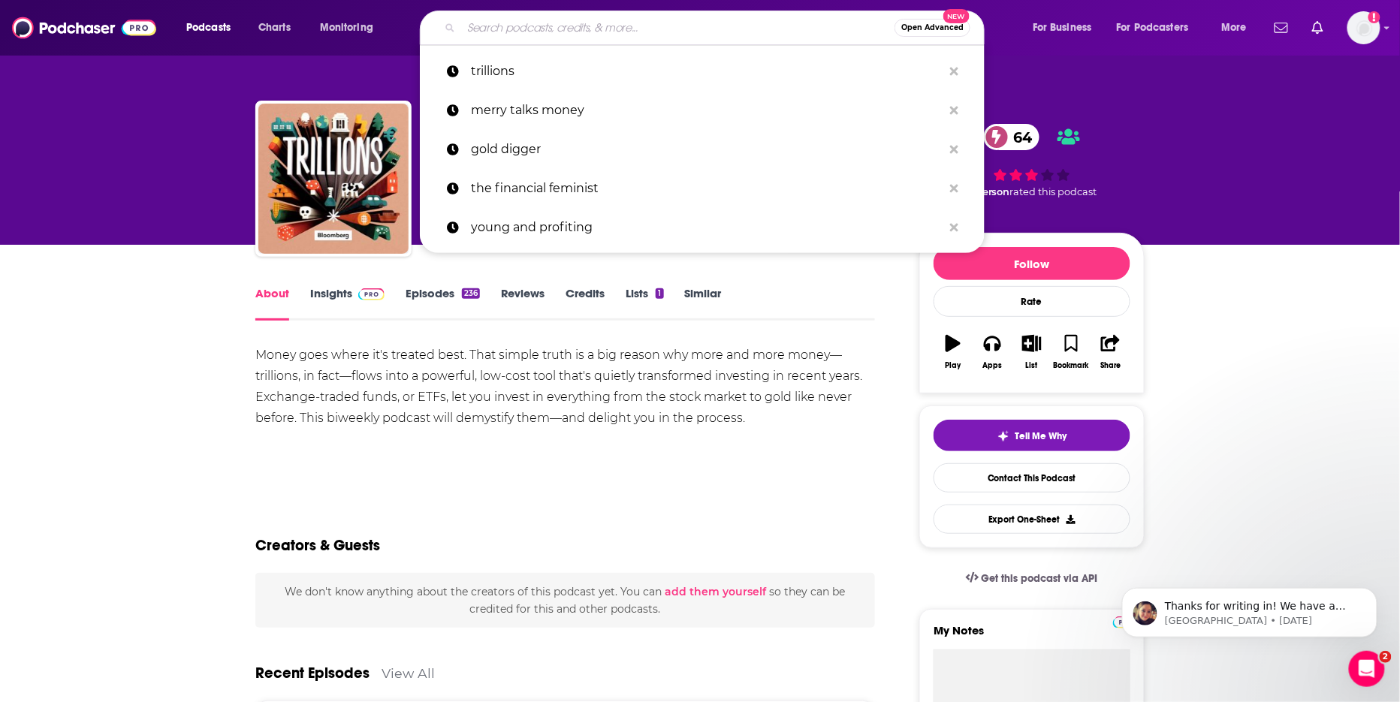
click at [555, 28] on input "Search podcasts, credits, & more..." at bounding box center [677, 28] width 433 height 24
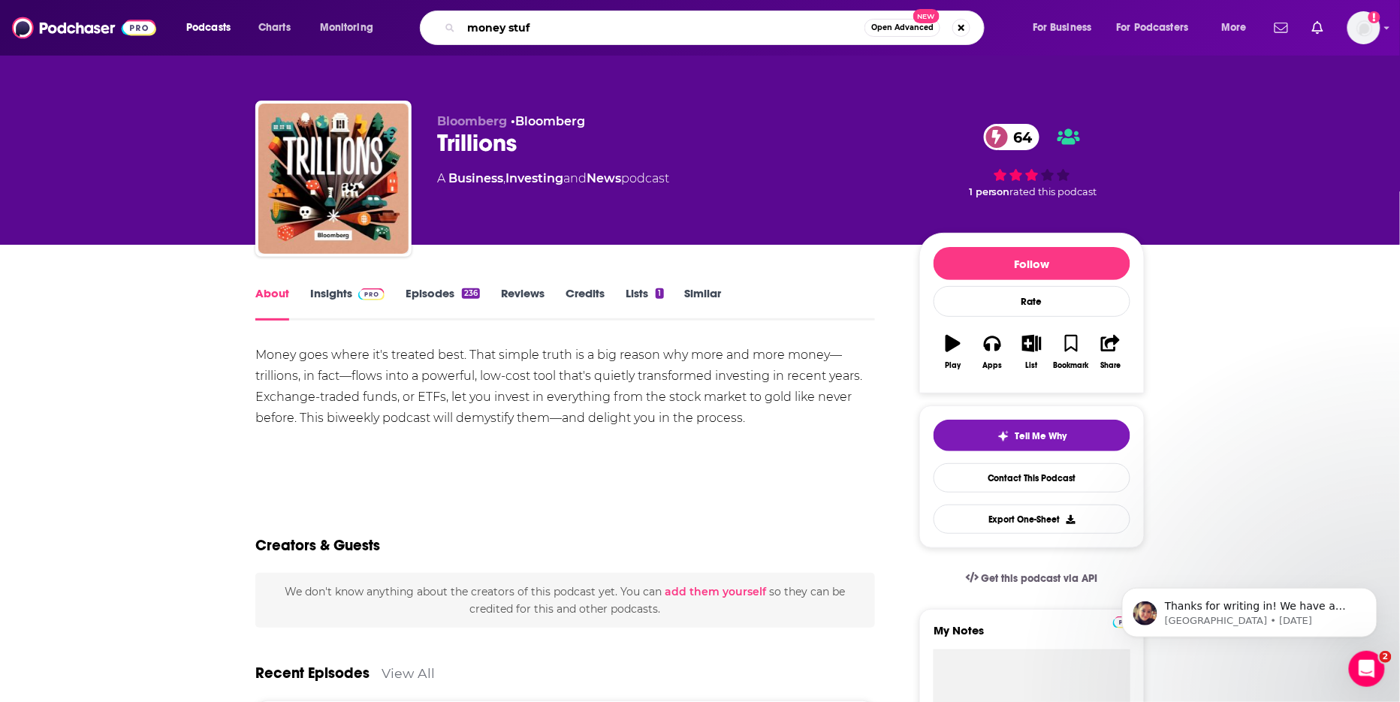
type input "money stuff"
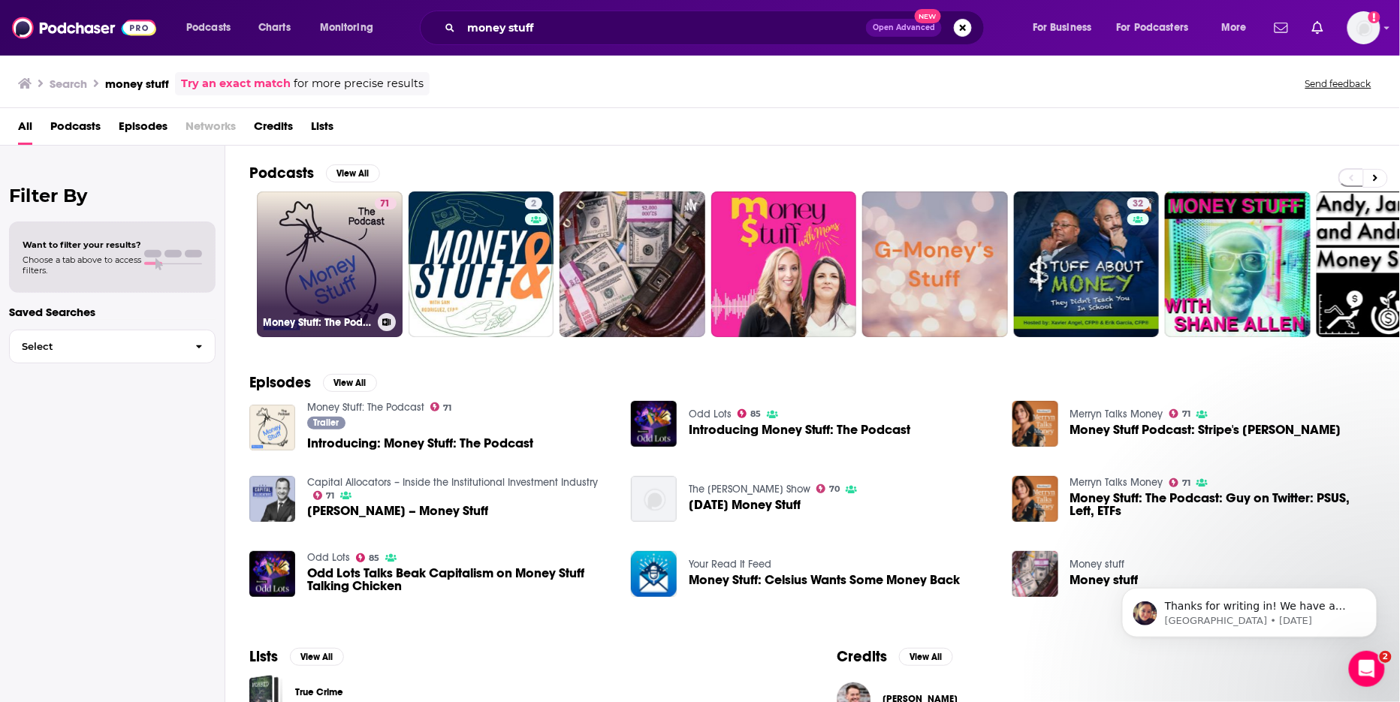
click at [354, 272] on link "71 Money Stuff: The Podcast" at bounding box center [330, 265] width 146 height 146
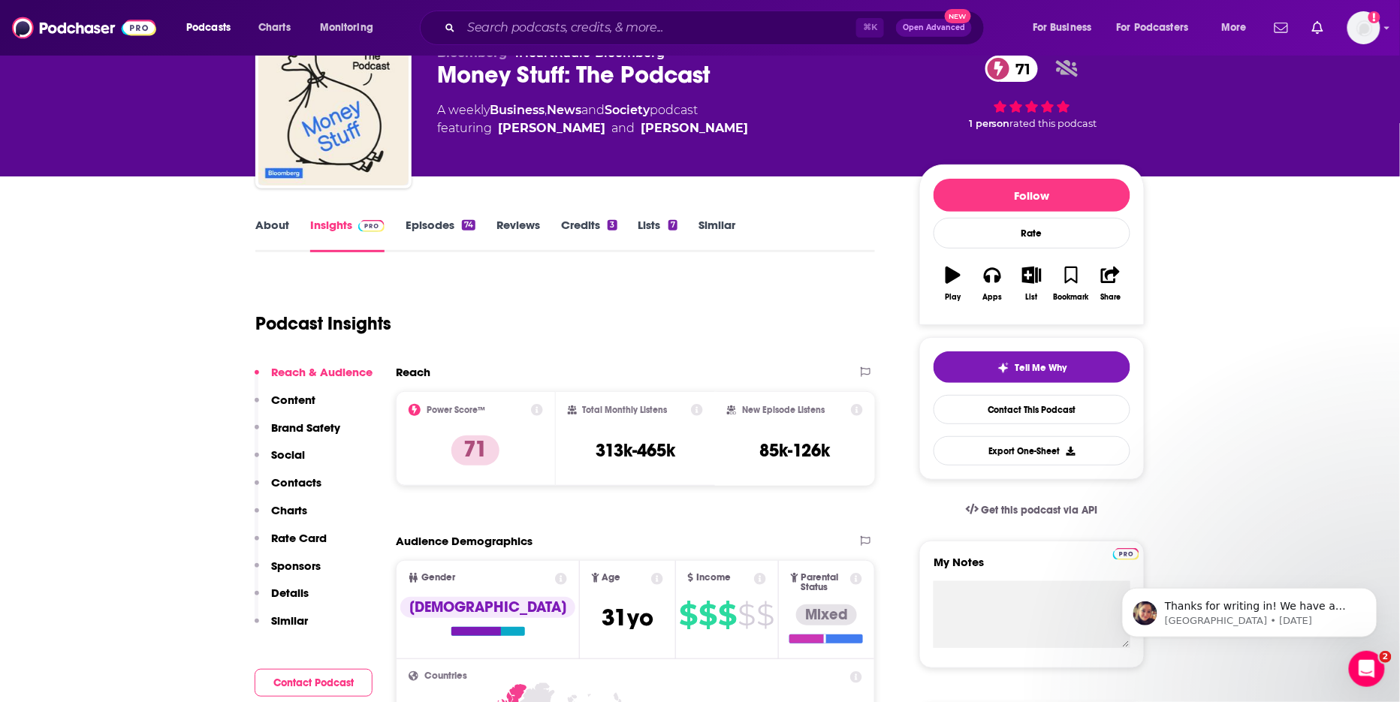
scroll to position [64, 0]
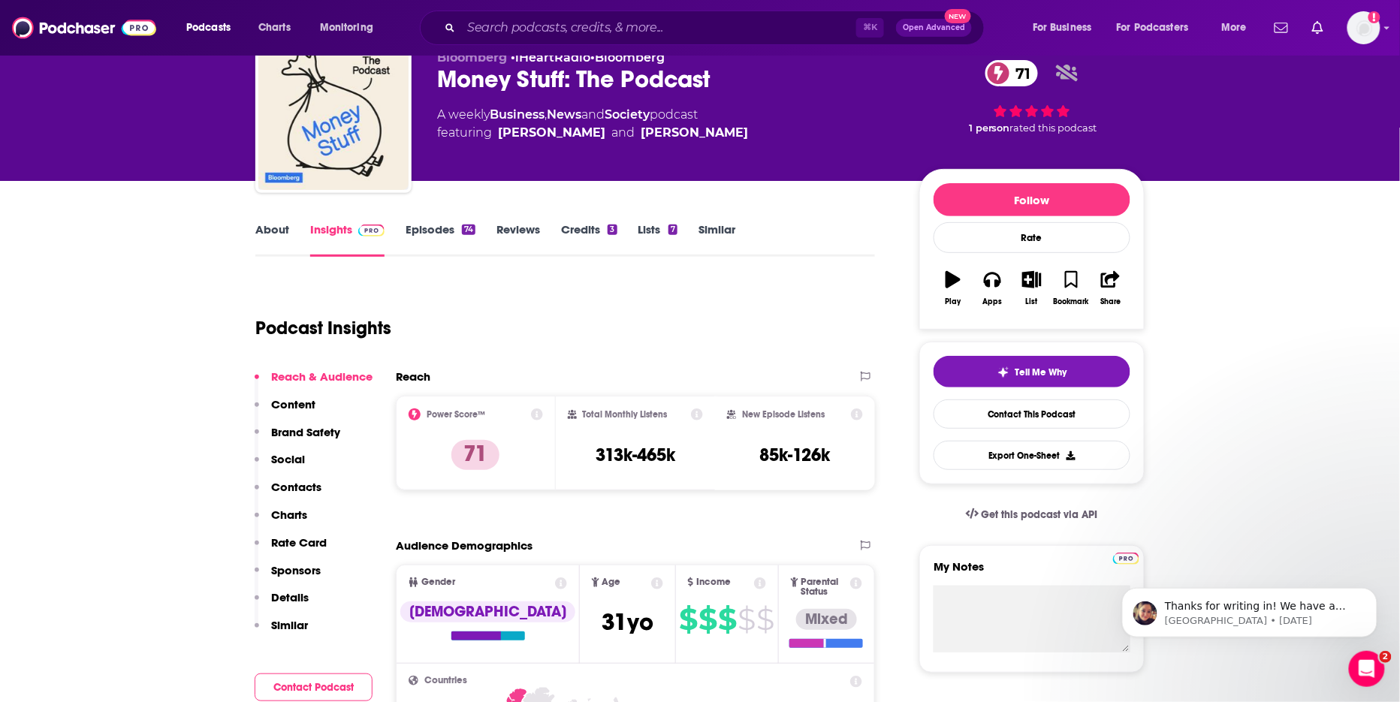
click at [276, 229] on link "About" at bounding box center [272, 239] width 34 height 35
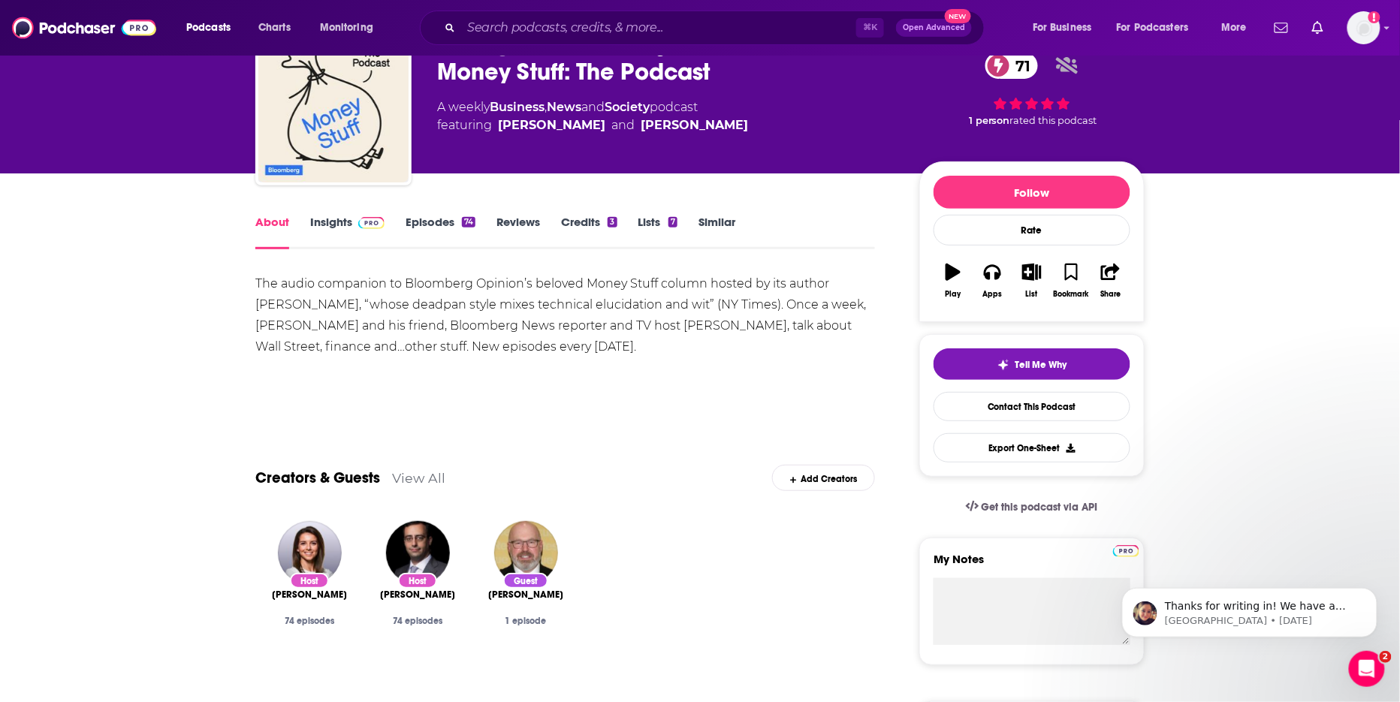
scroll to position [99, 0]
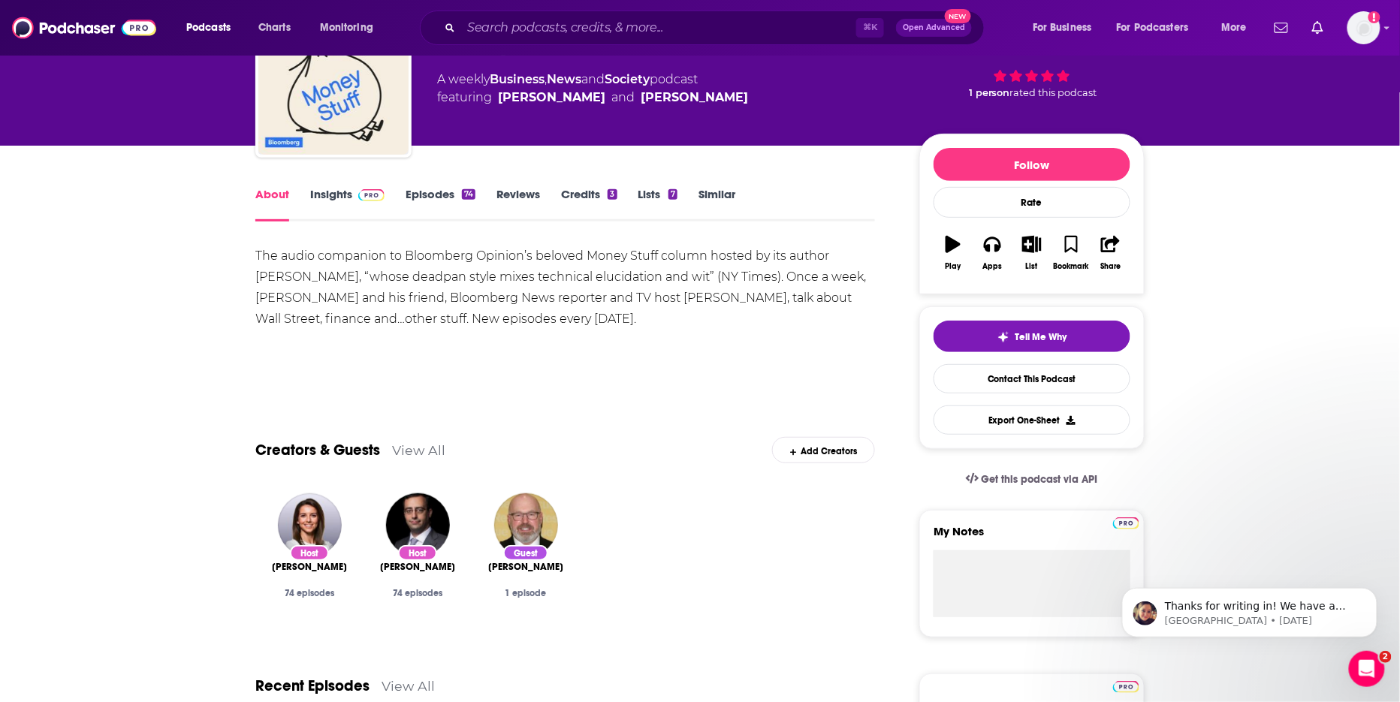
click at [352, 201] on link "Insights" at bounding box center [347, 204] width 74 height 35
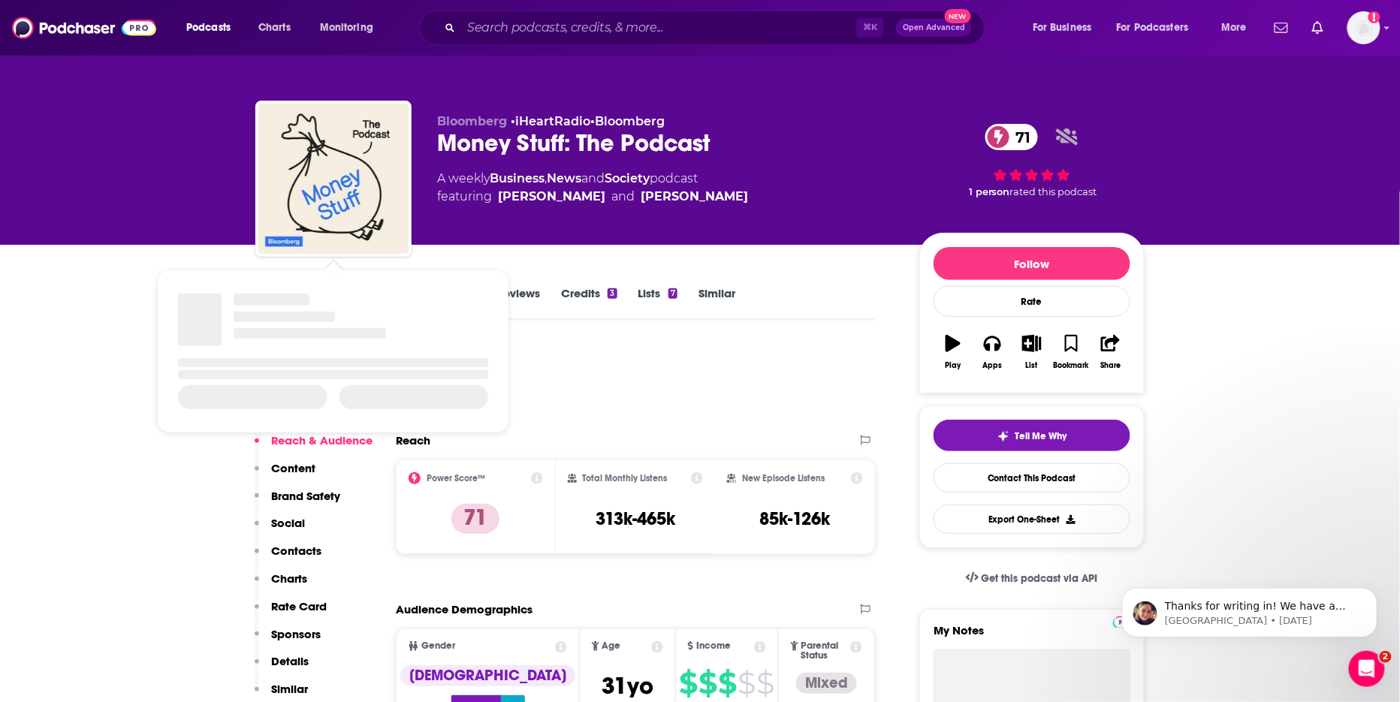
click at [346, 197] on img "Money Stuff: The Podcast" at bounding box center [333, 179] width 150 height 150
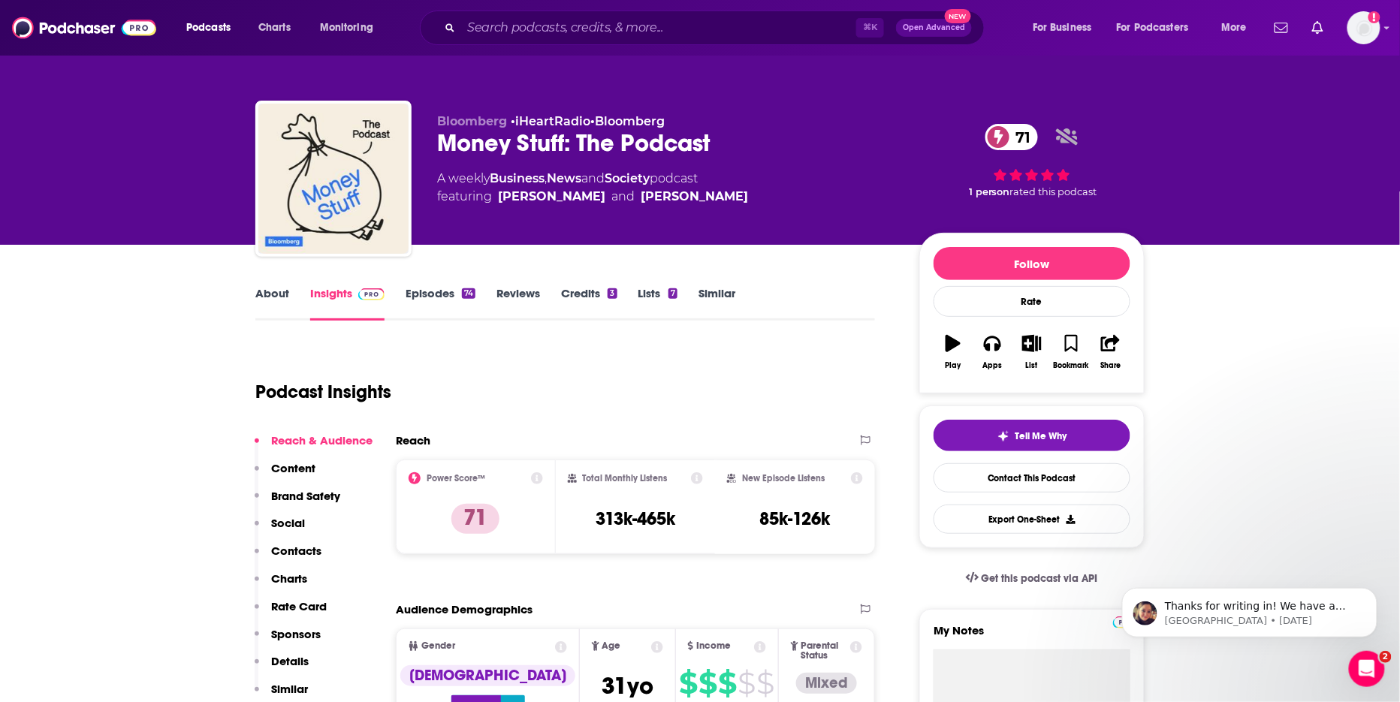
click at [284, 294] on link "About" at bounding box center [272, 303] width 34 height 35
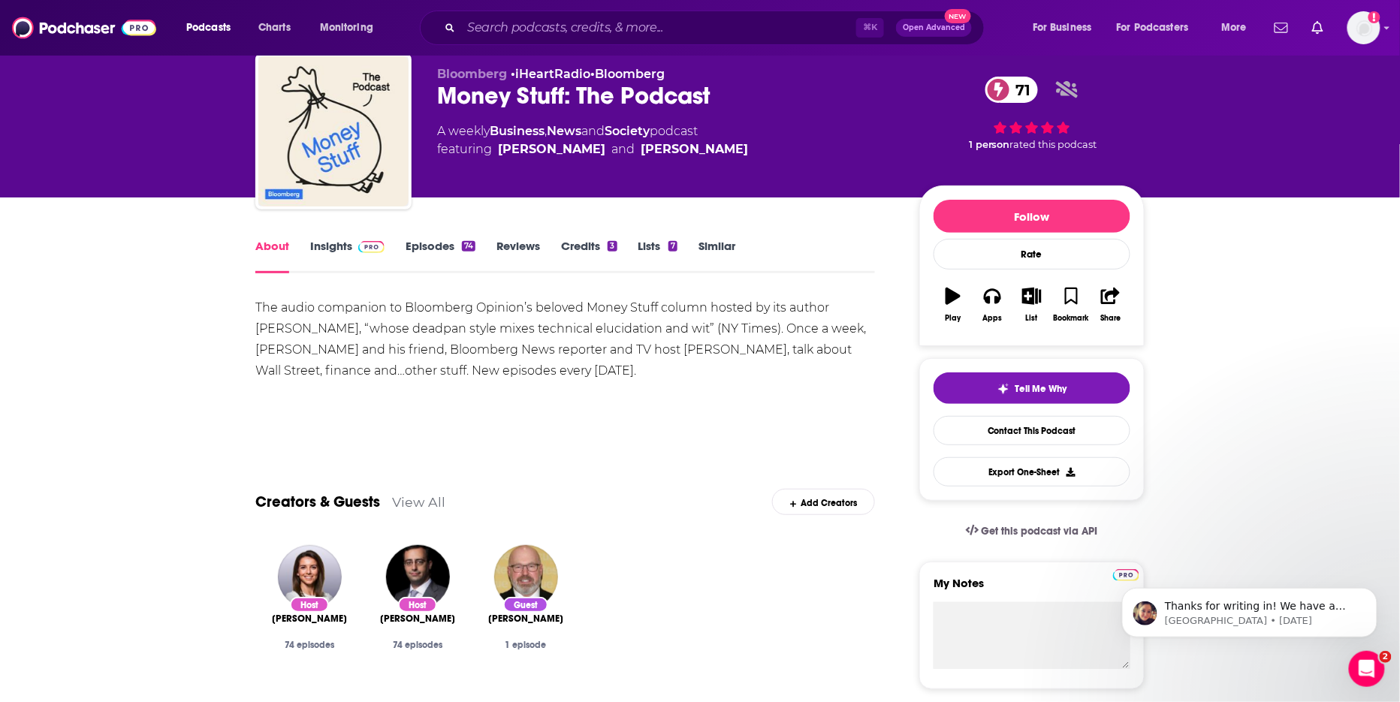
scroll to position [62, 0]
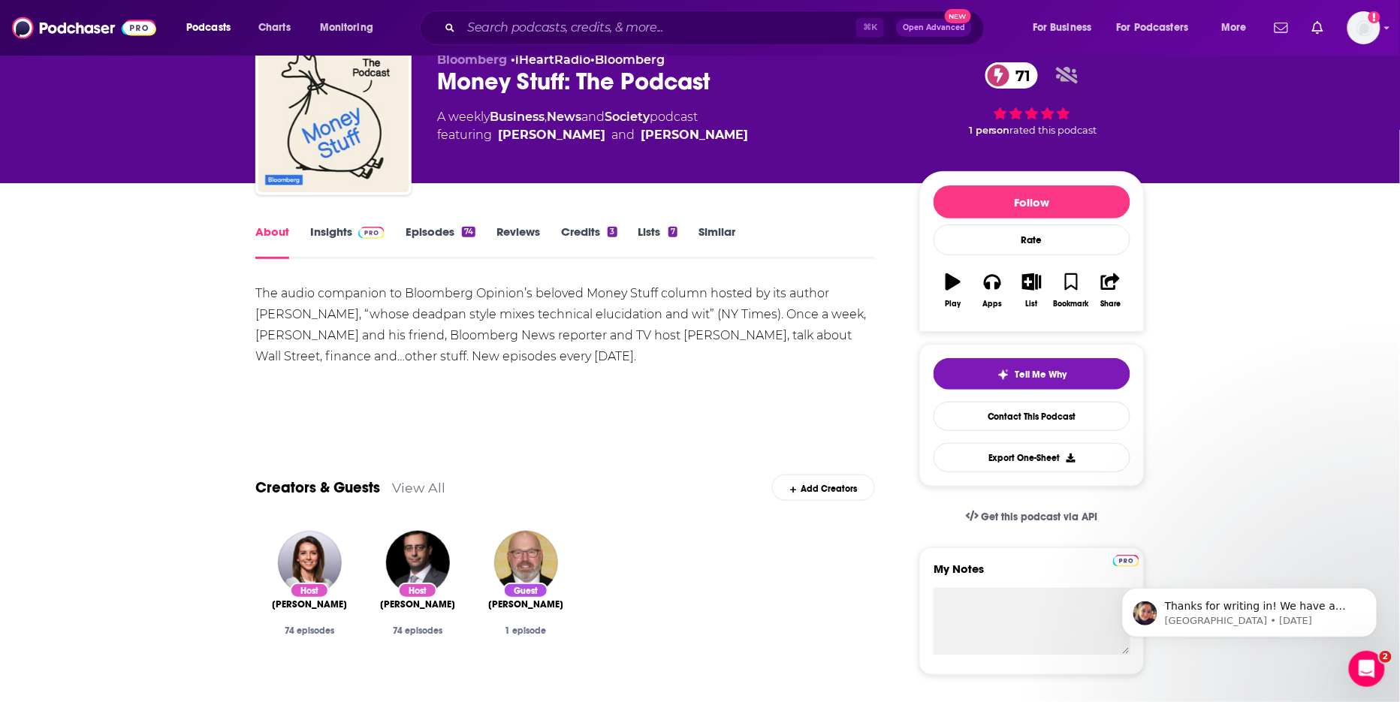
click at [423, 227] on link "Episodes 74" at bounding box center [441, 242] width 70 height 35
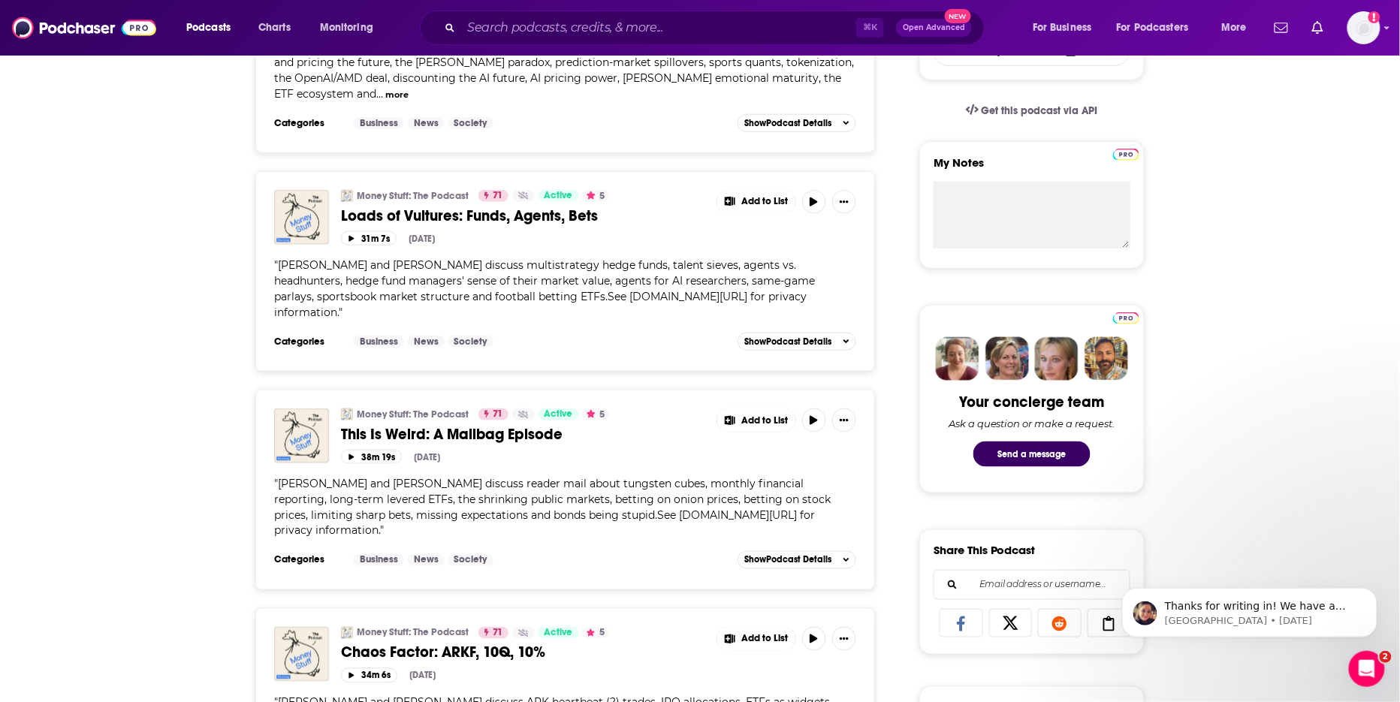
scroll to position [484, 0]
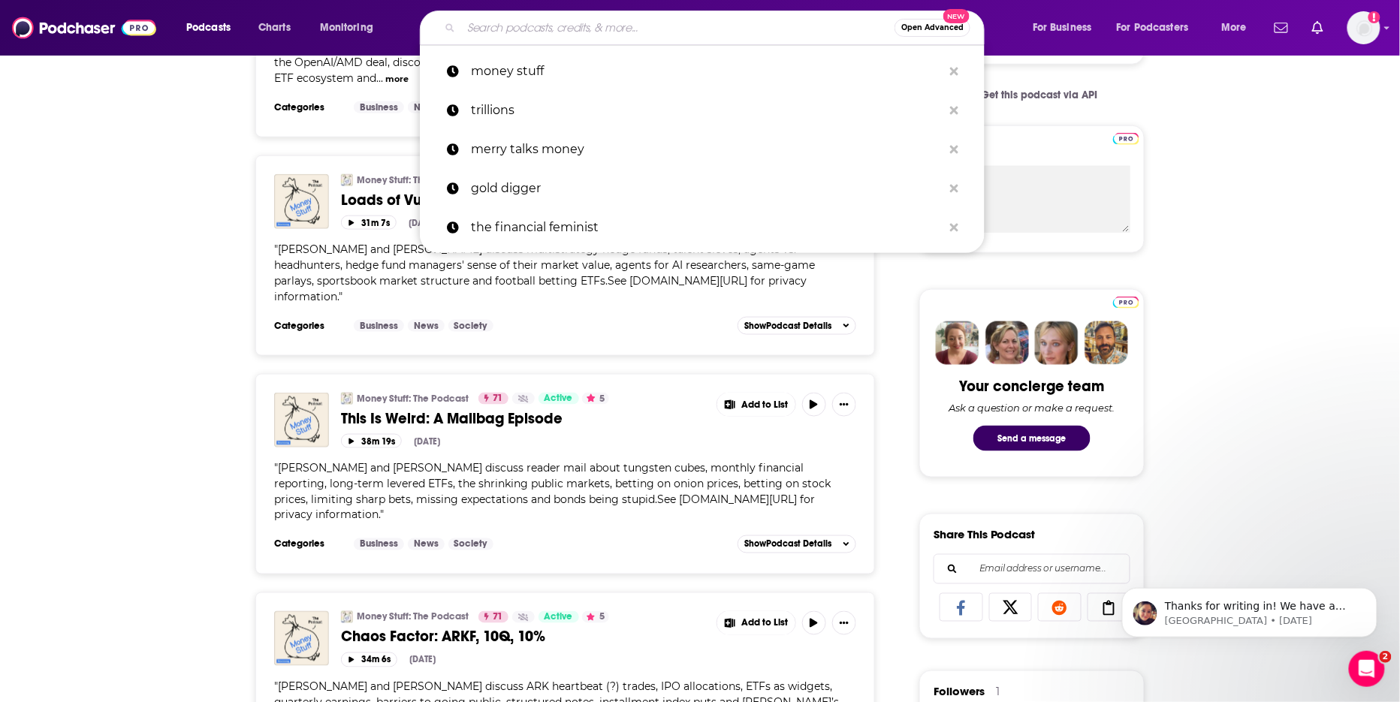
click at [477, 36] on input "Search podcasts, credits, & more..." at bounding box center [677, 28] width 433 height 24
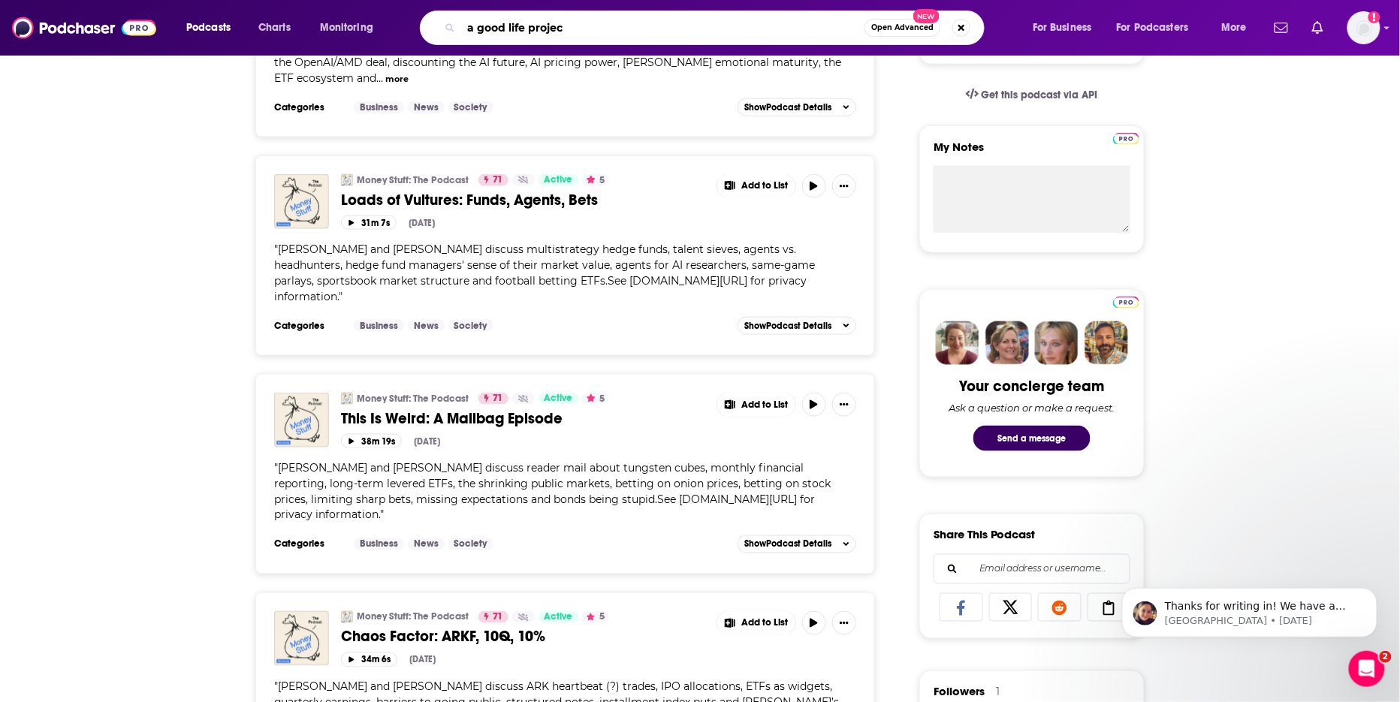
type input "a good life project"
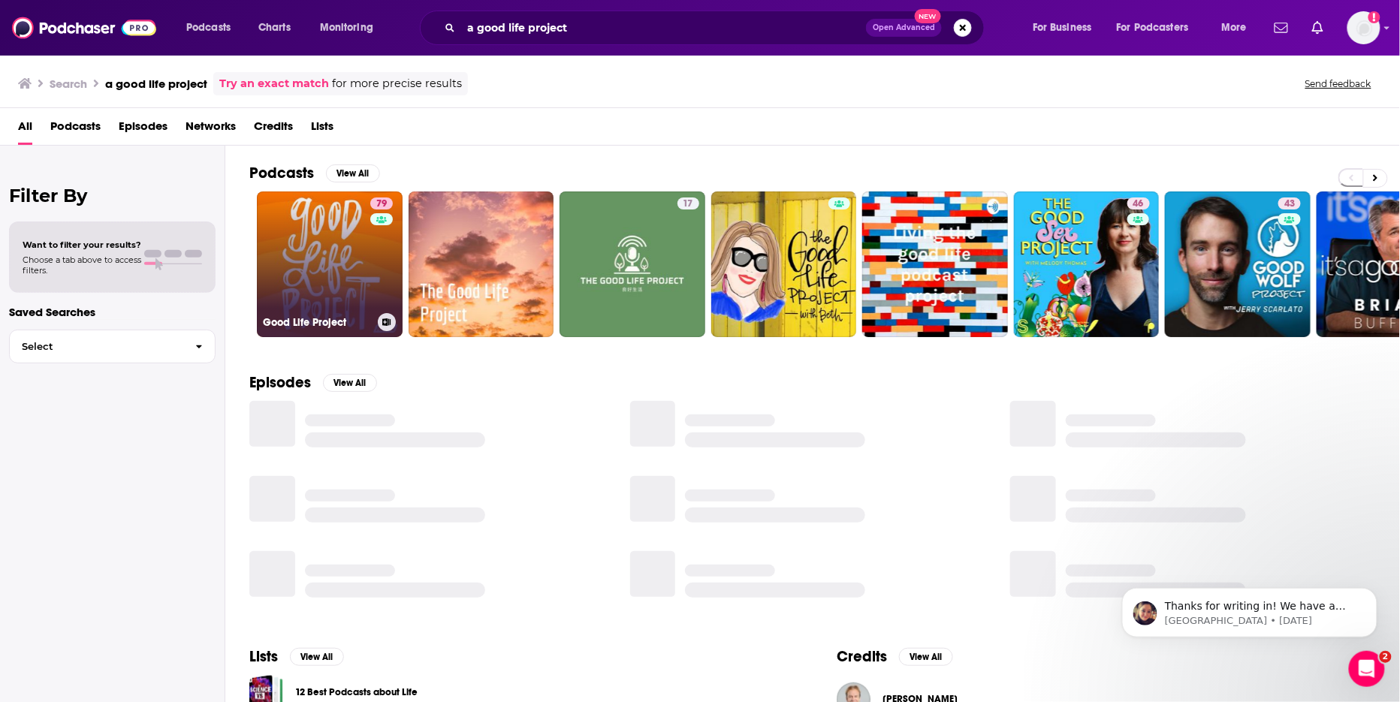
click at [329, 237] on link "79 Good Life Project" at bounding box center [330, 265] width 146 height 146
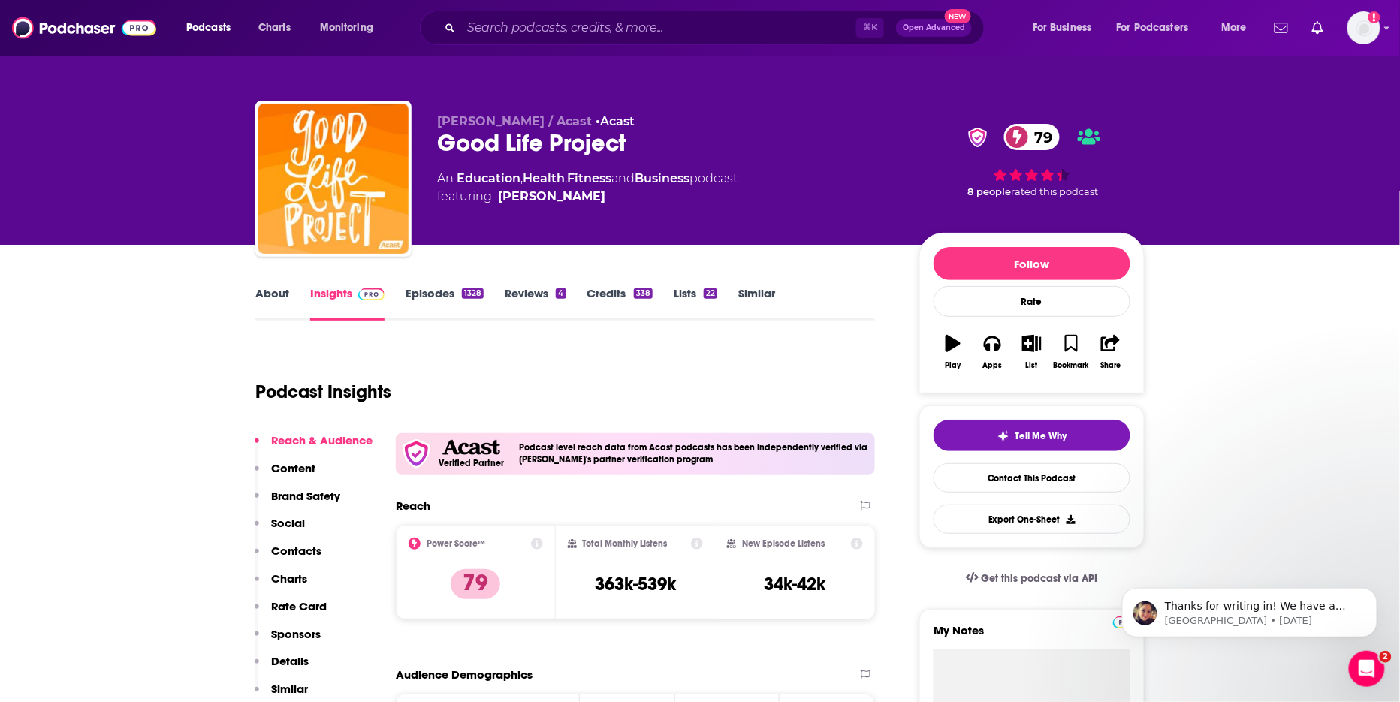
click at [286, 291] on link "About" at bounding box center [272, 303] width 34 height 35
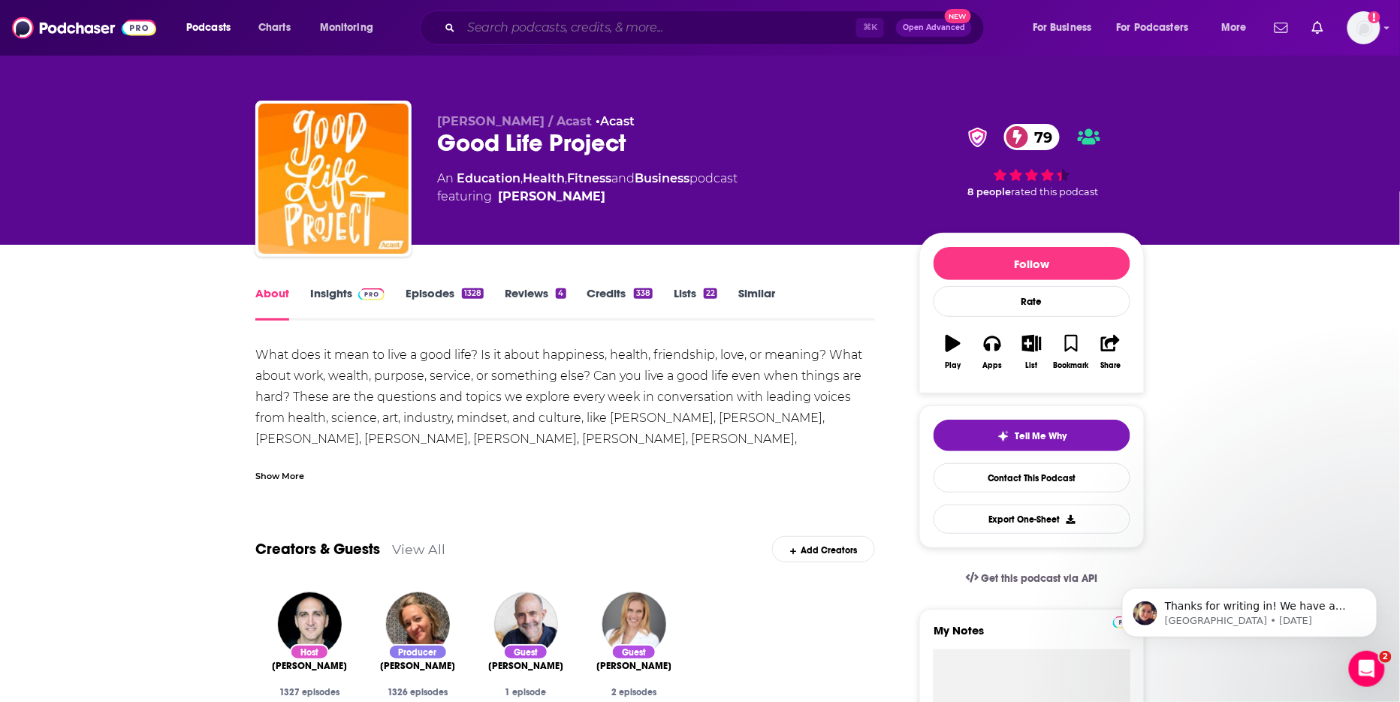
click at [486, 24] on input "Search podcasts, credits, & more..." at bounding box center [658, 28] width 395 height 24
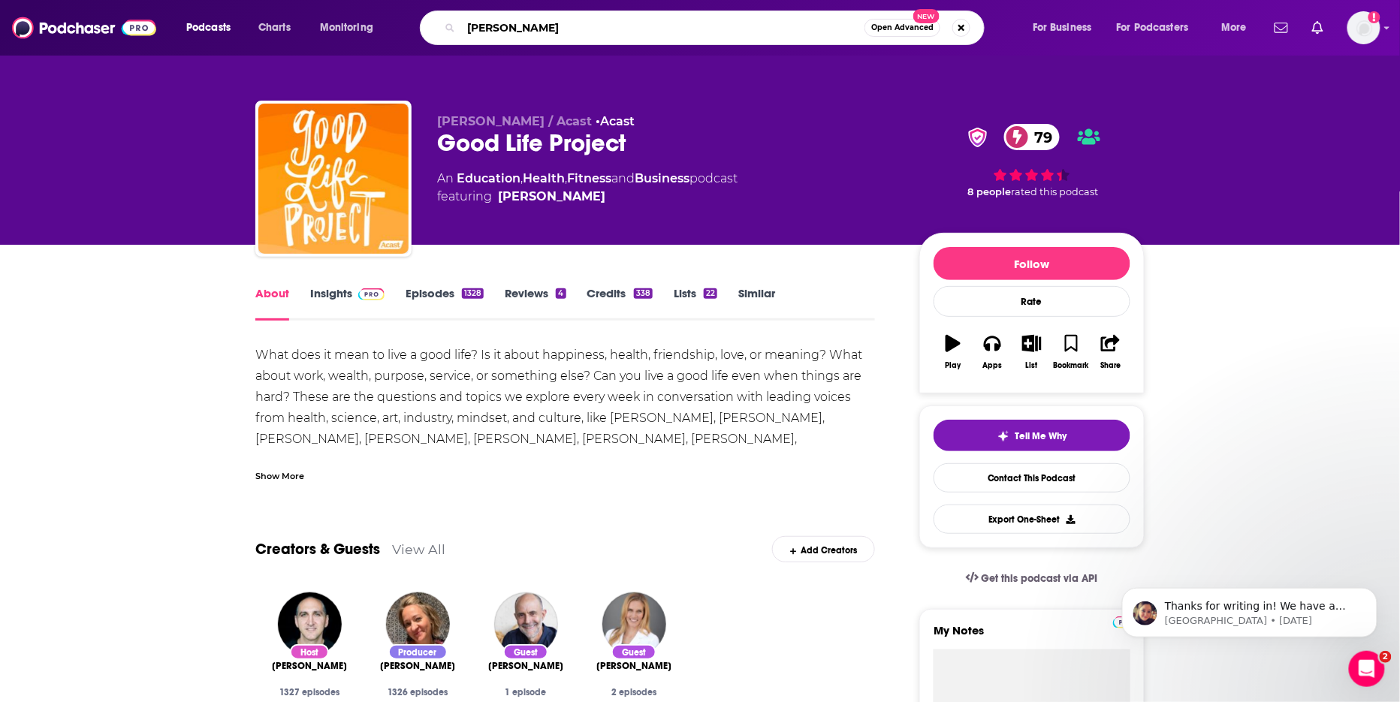
type input "[PERSON_NAME] Health"
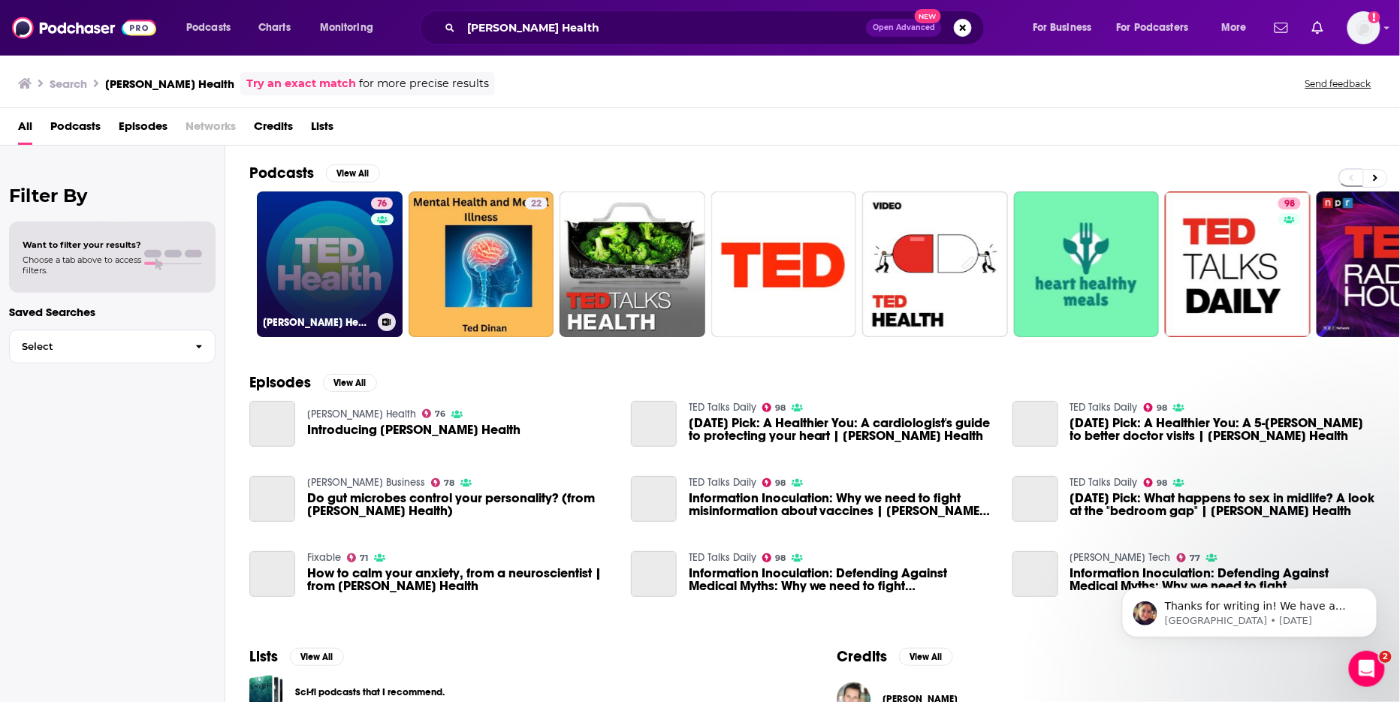
click at [347, 243] on link "76 [PERSON_NAME] Health" at bounding box center [330, 265] width 146 height 146
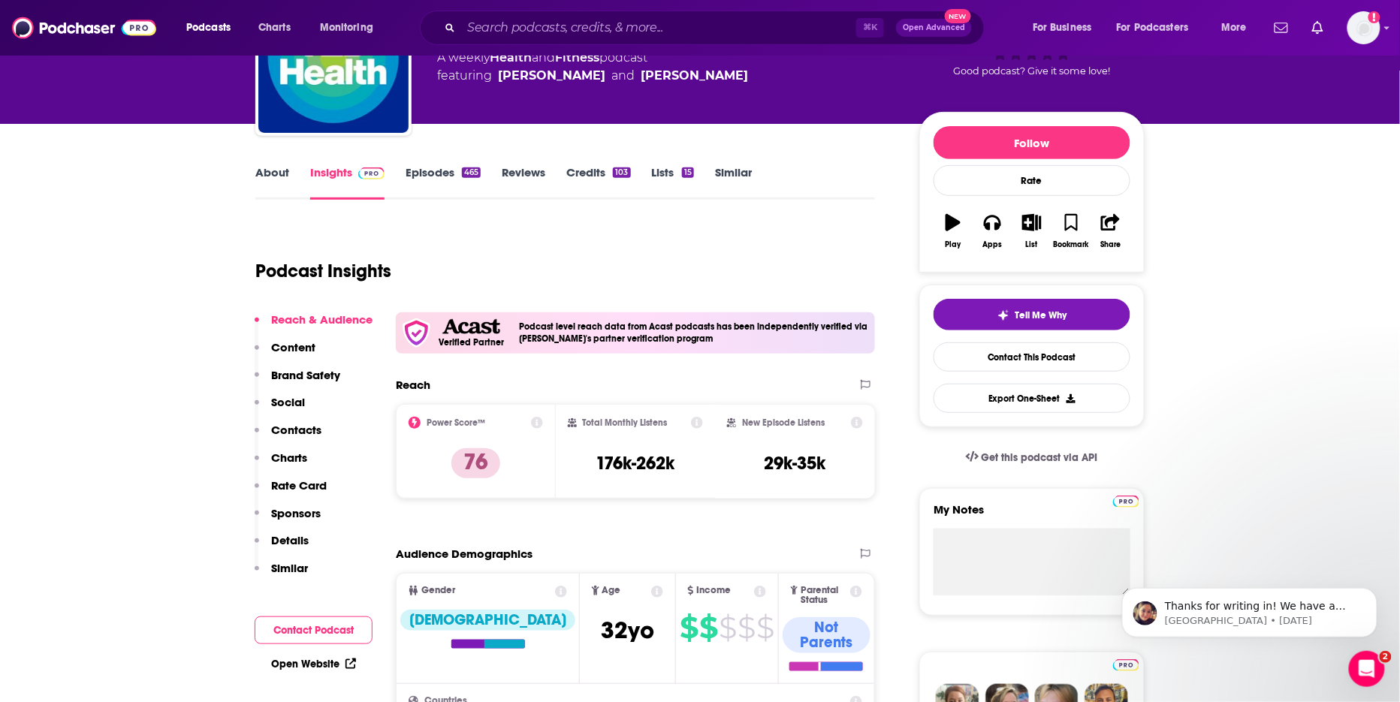
scroll to position [90, 0]
